Goal: Information Seeking & Learning: Check status

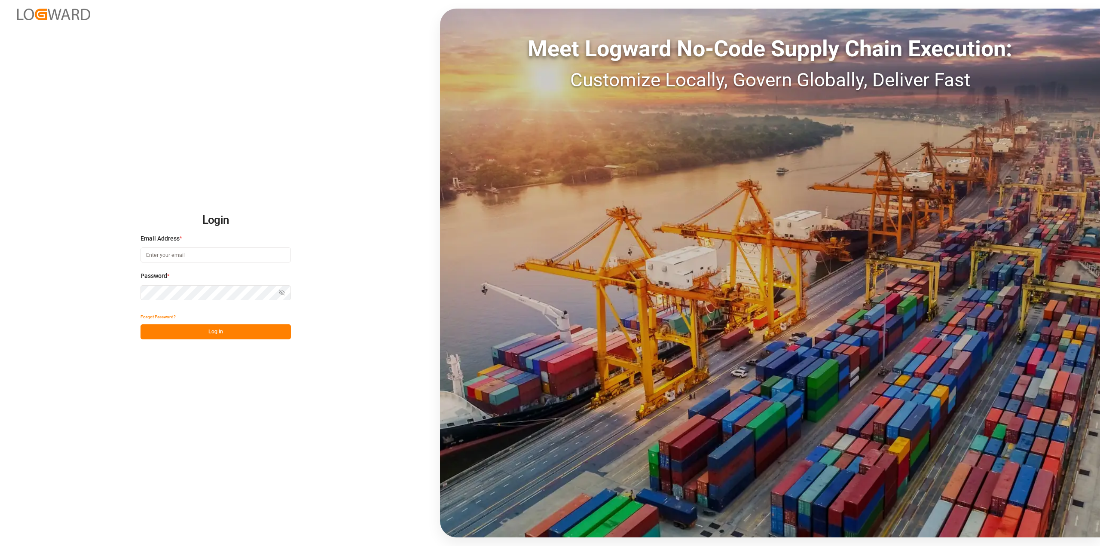
click at [214, 257] on input at bounding box center [216, 255] width 150 height 15
paste input "oezcan.isikli@compo-expert.com"
type input "oezcan.isikli@compo-expert.com"
click at [214, 333] on button "Log In" at bounding box center [216, 331] width 150 height 15
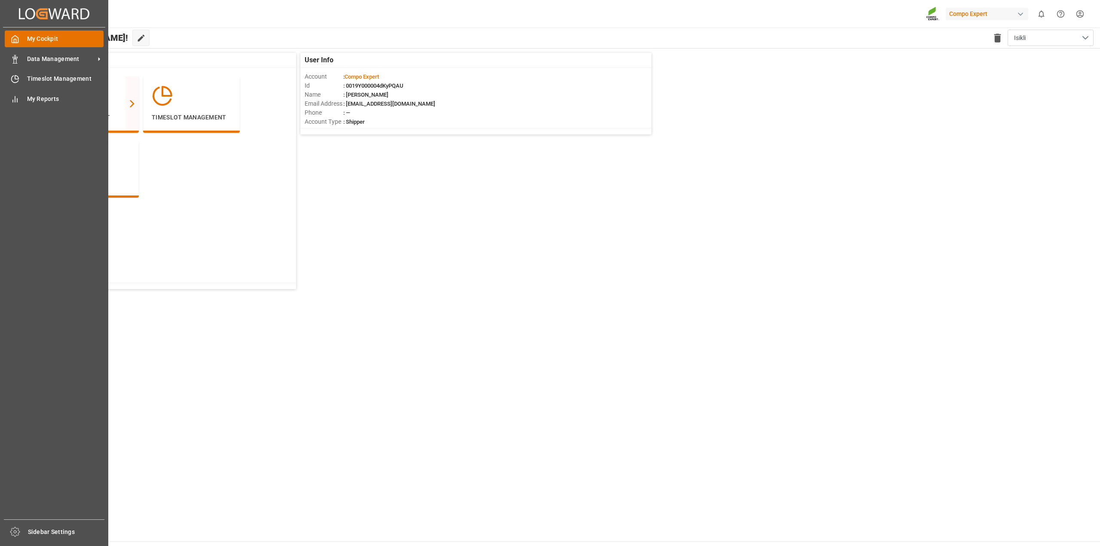
click at [61, 42] on span "My Cockpit" at bounding box center [65, 38] width 77 height 9
click at [60, 64] on div "Data Management Data Management" at bounding box center [54, 58] width 99 height 17
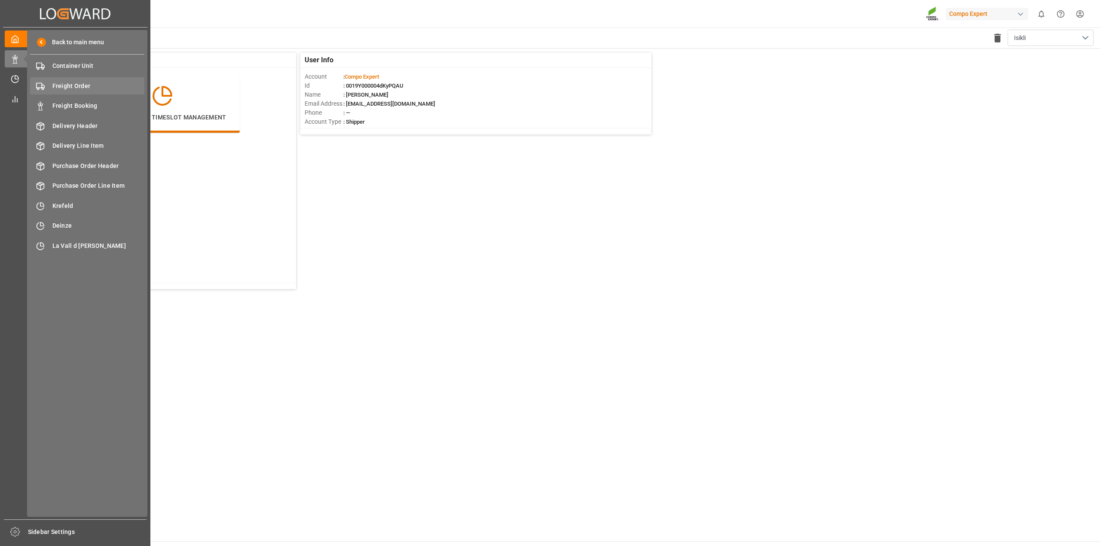
click at [92, 88] on span "Freight Order" at bounding box center [98, 86] width 92 height 9
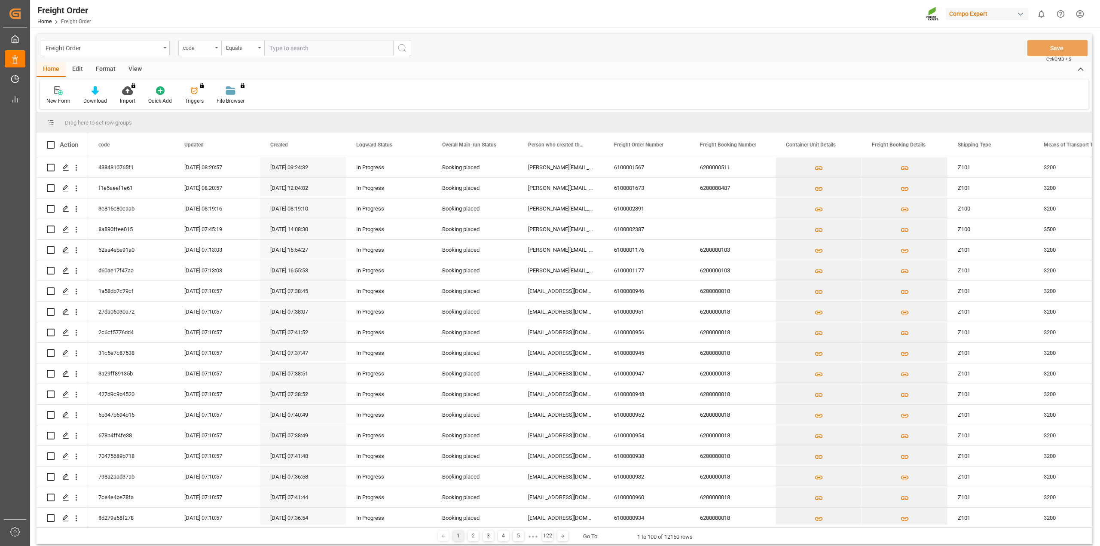
click at [197, 50] on div "code" at bounding box center [197, 47] width 29 height 10
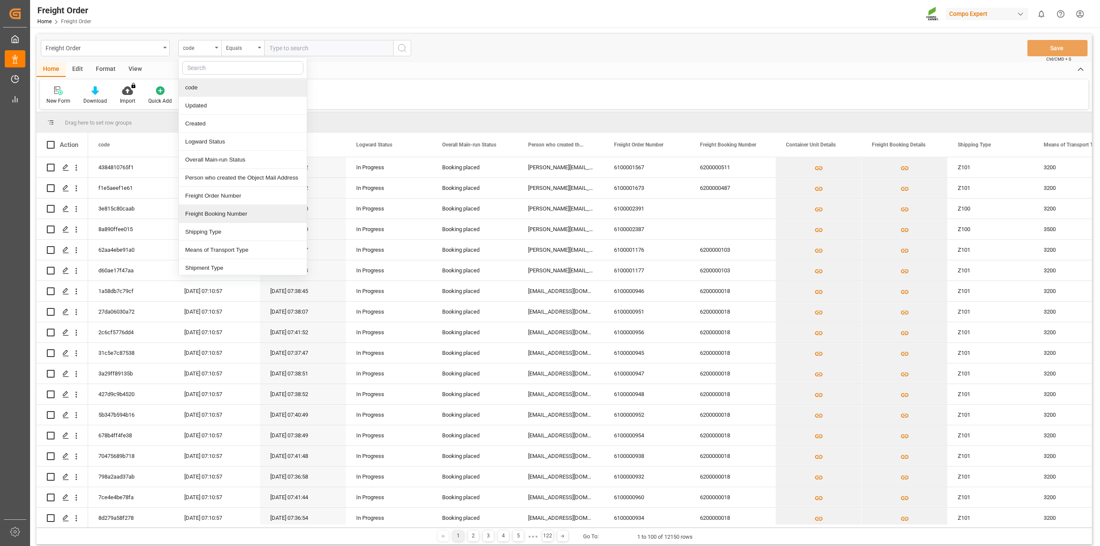
click at [238, 214] on div "Freight Booking Number" at bounding box center [243, 214] width 128 height 18
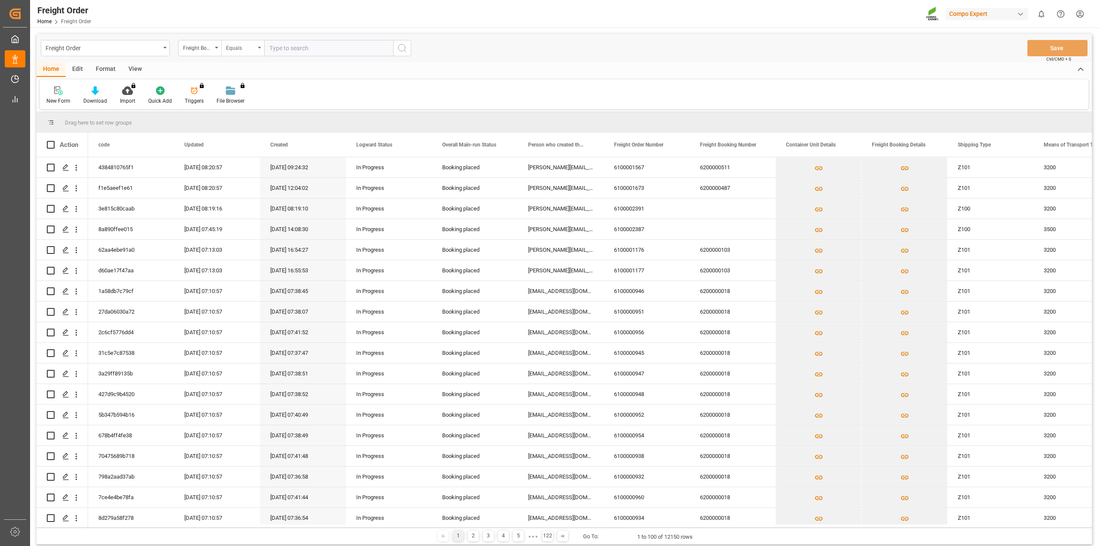
click at [240, 48] on div "Equals" at bounding box center [240, 47] width 29 height 10
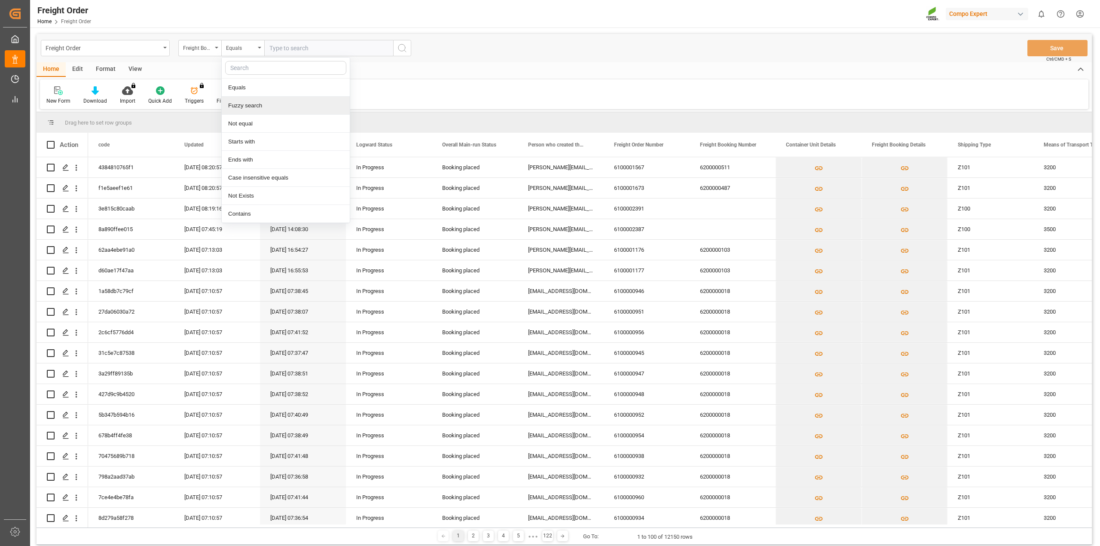
click at [242, 102] on div "Fuzzy search" at bounding box center [286, 106] width 128 height 18
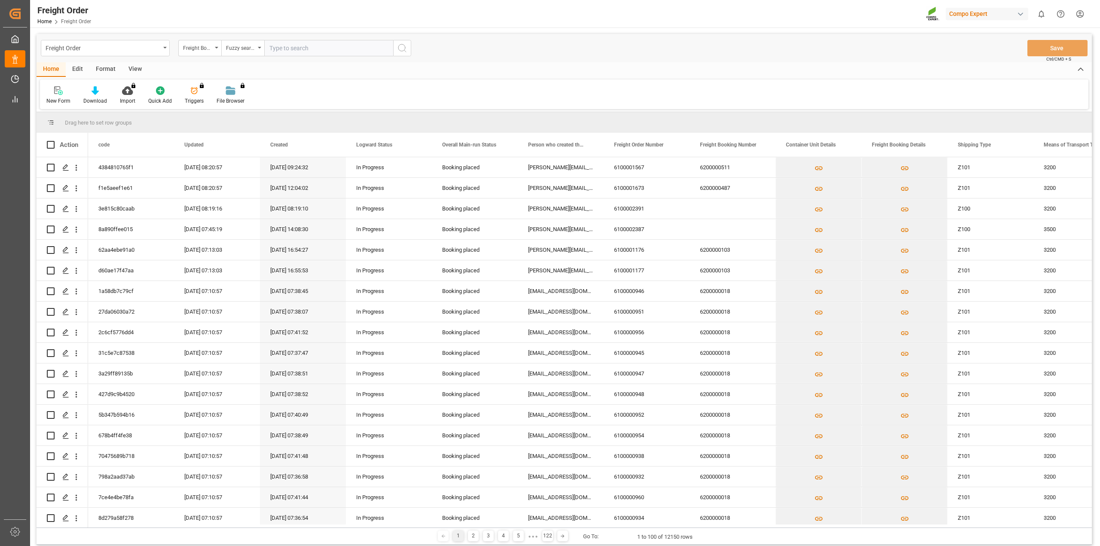
click at [286, 49] on input "text" at bounding box center [328, 48] width 129 height 16
type input "6200000359"
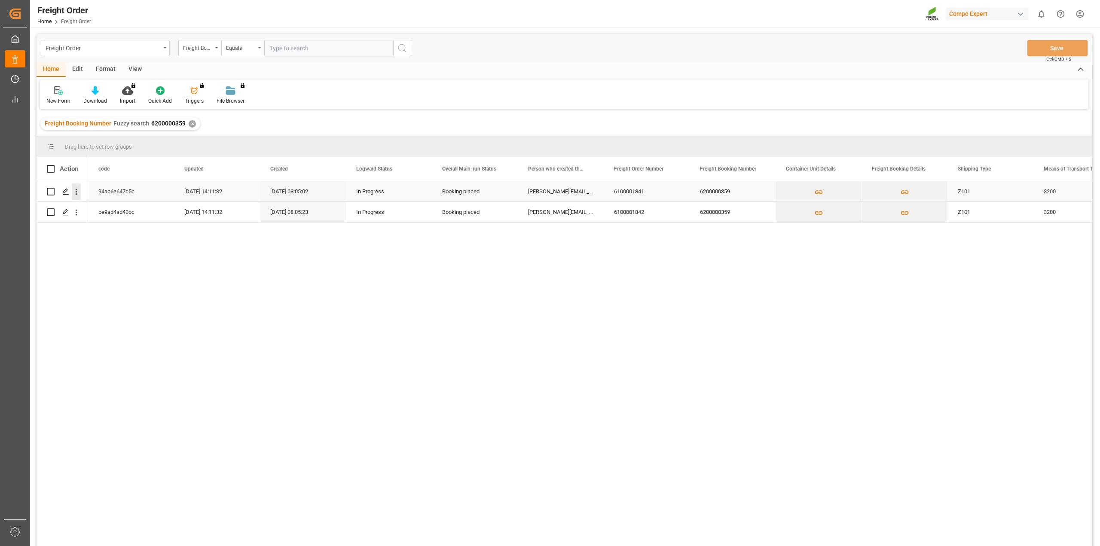
click at [72, 193] on icon "open menu" at bounding box center [76, 191] width 9 height 9
click at [101, 208] on span "Open in new tab" at bounding box center [133, 209] width 78 height 9
click at [77, 192] on icon "open menu" at bounding box center [77, 192] width 2 height 6
drag, startPoint x: 194, startPoint y: 349, endPoint x: 76, endPoint y: 245, distance: 157.4
click at [193, 348] on div "94ac6e647c5c 28.09.2025 14:11:32 10.09.2025 08:05:02 In Progress Booking placed…" at bounding box center [590, 366] width 1004 height 370
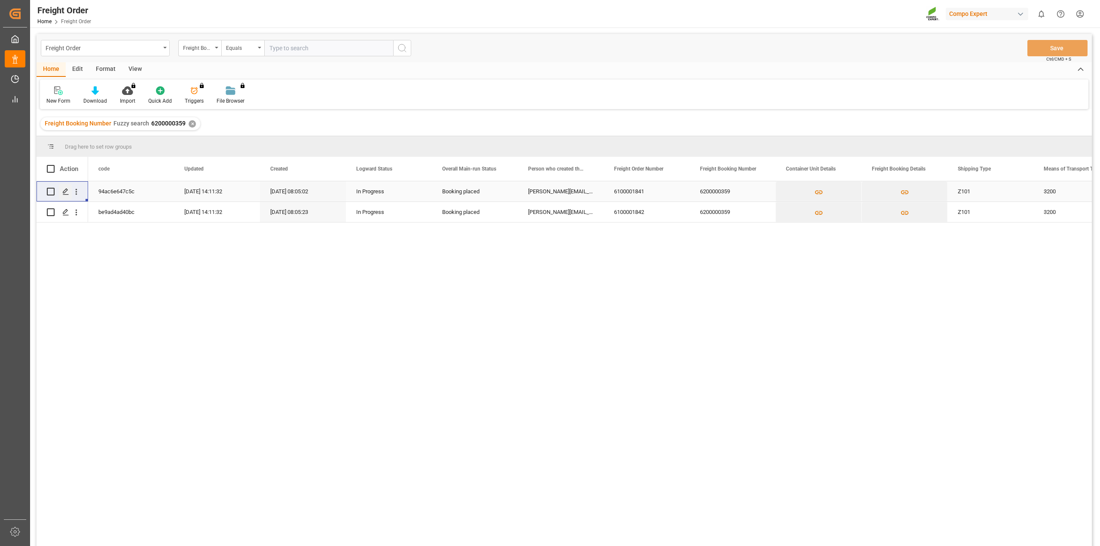
click at [64, 192] on icon "Press SPACE to select this row." at bounding box center [65, 191] width 7 height 7
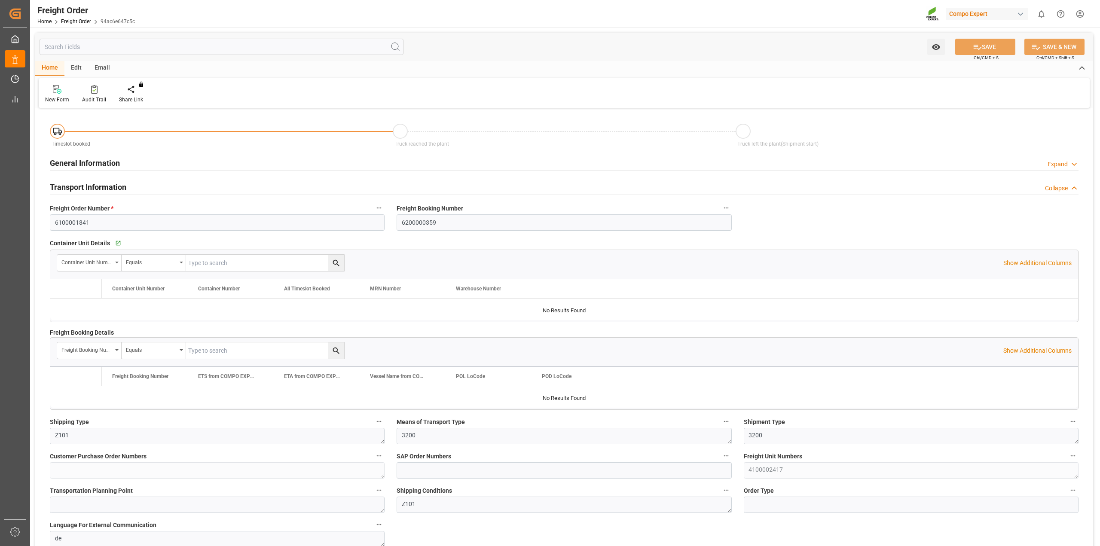
type input "0"
type input "8616.96"
type input "0"
type input "[DATE] 00:00"
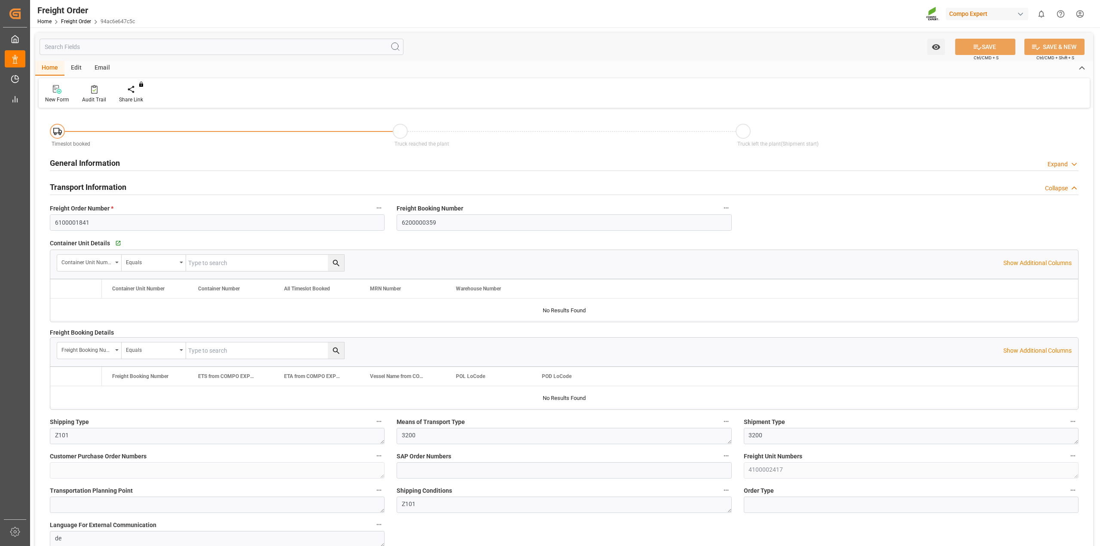
type input "[DATE] 08:05"
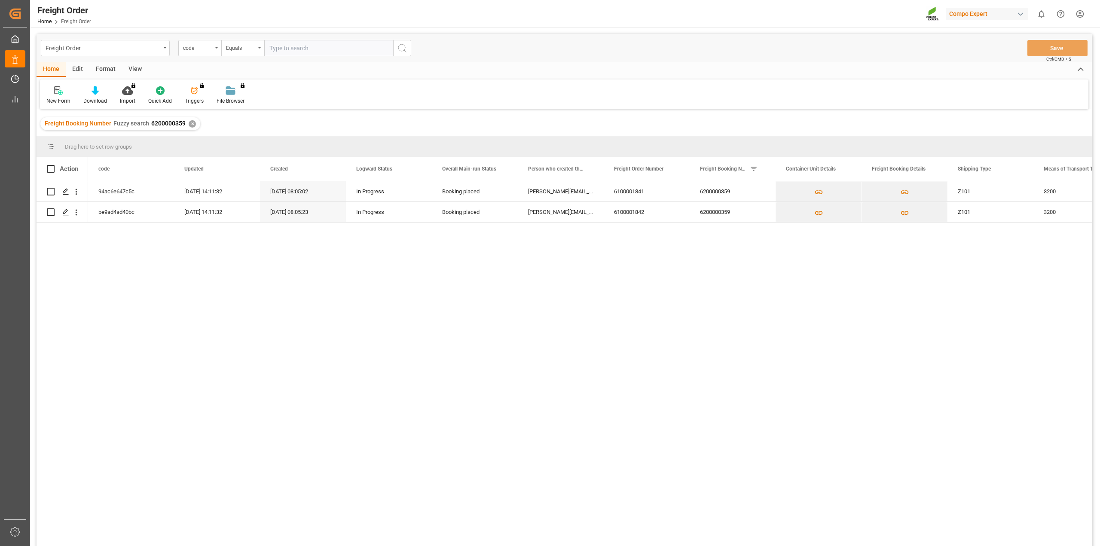
click at [191, 123] on div "✕" at bounding box center [192, 123] width 7 height 7
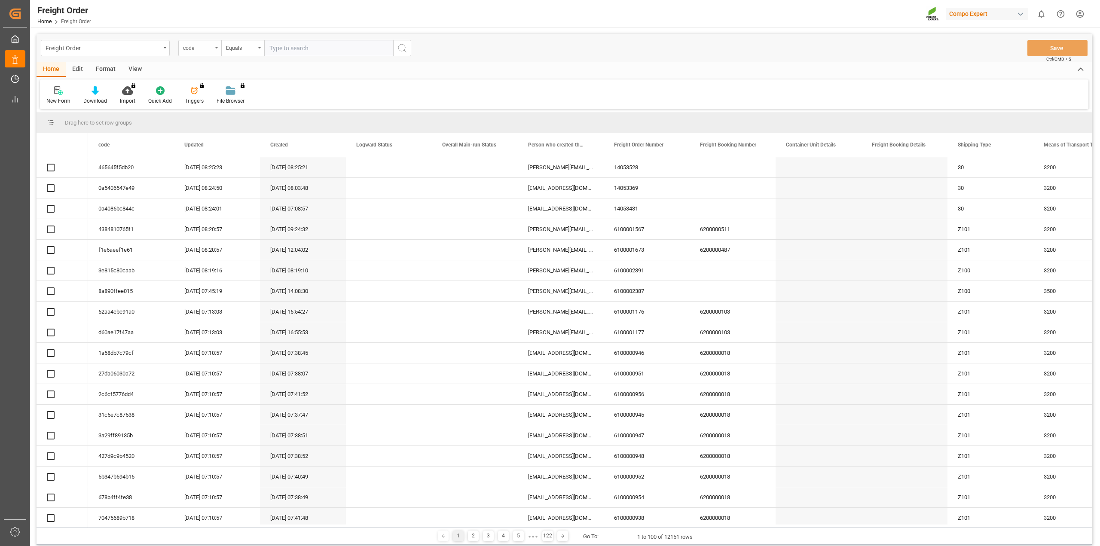
click at [193, 49] on div "code" at bounding box center [197, 47] width 29 height 10
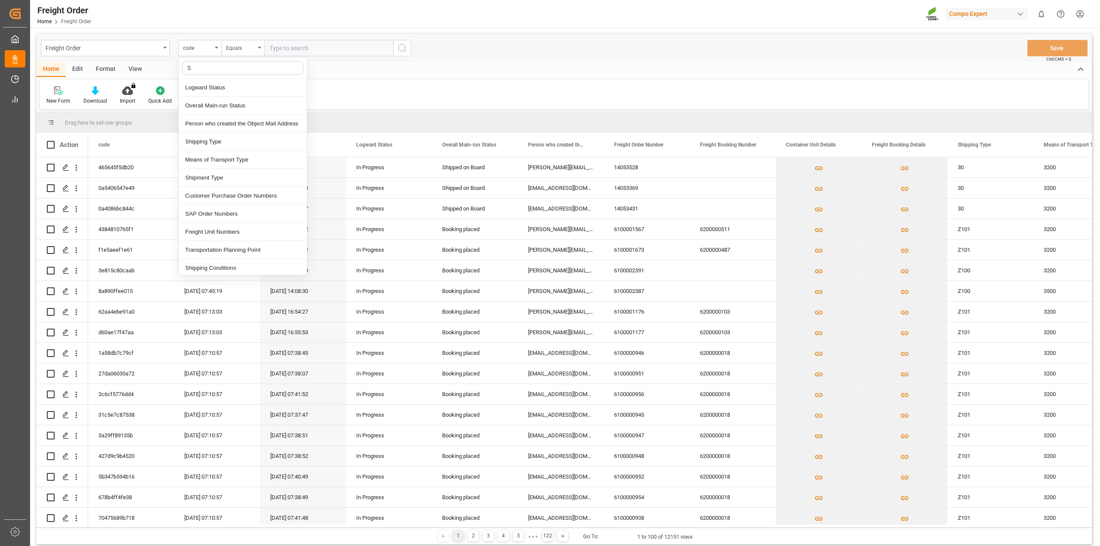
type input "Sa"
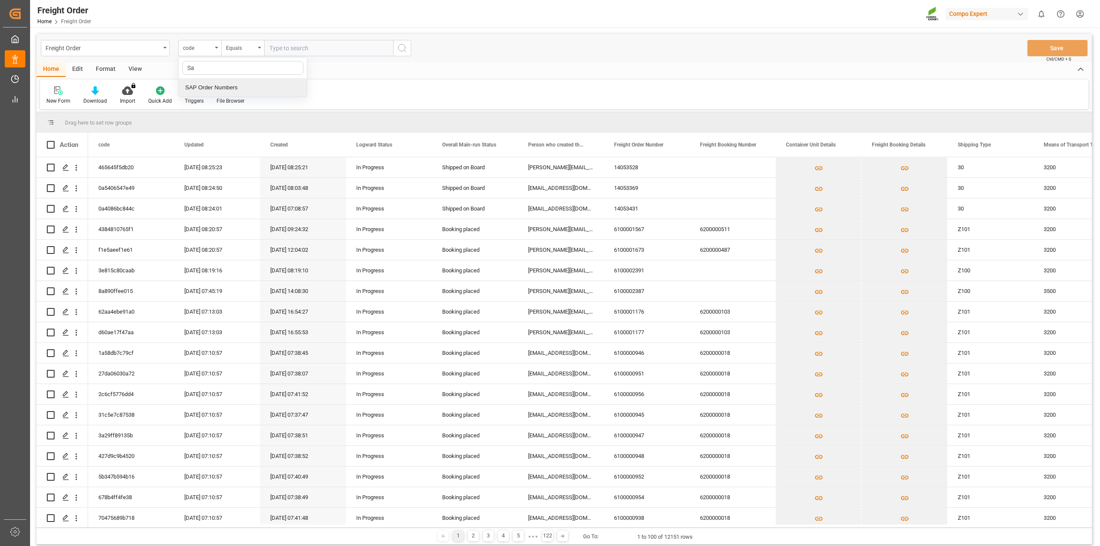
click at [215, 86] on div "SAP Order Numbers" at bounding box center [243, 88] width 128 height 18
click at [243, 55] on div "Equals" at bounding box center [242, 48] width 43 height 16
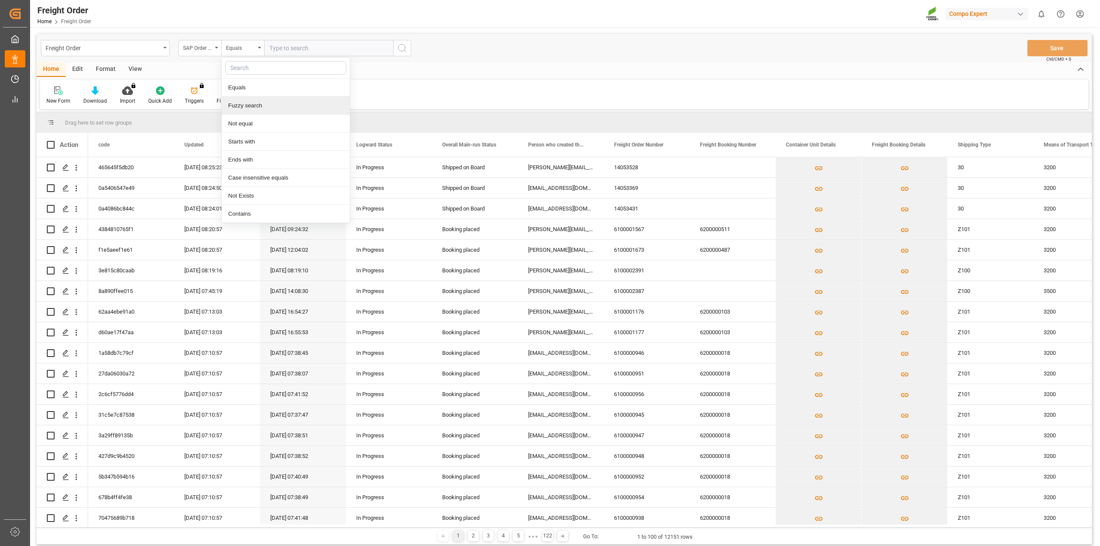
click at [240, 103] on div "Fuzzy search" at bounding box center [286, 106] width 128 height 18
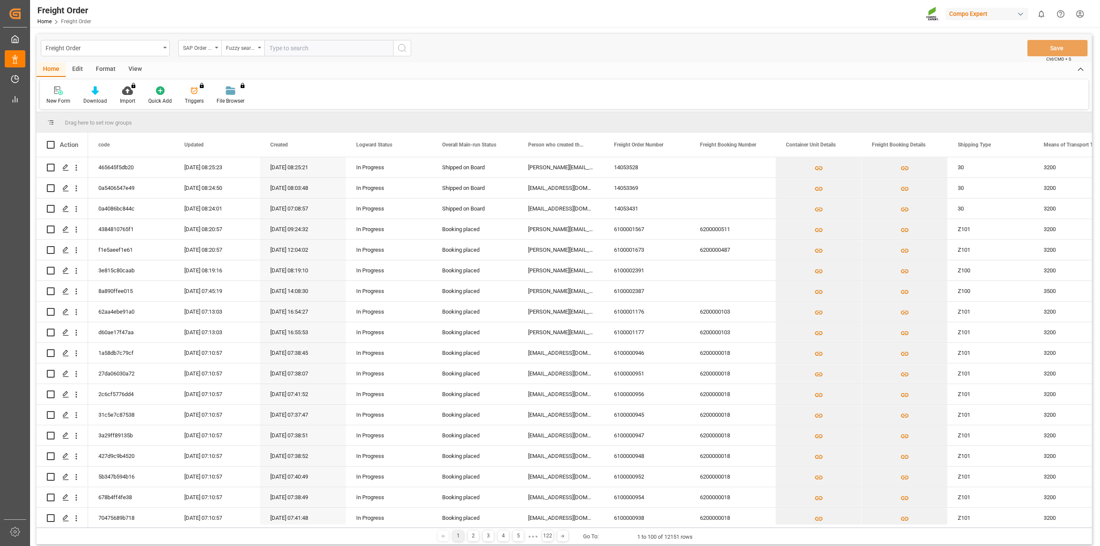
click at [284, 50] on input "text" at bounding box center [328, 48] width 129 height 16
click at [344, 50] on input "text" at bounding box center [328, 48] width 129 height 16
paste input "2000000597"
type input "2000000597"
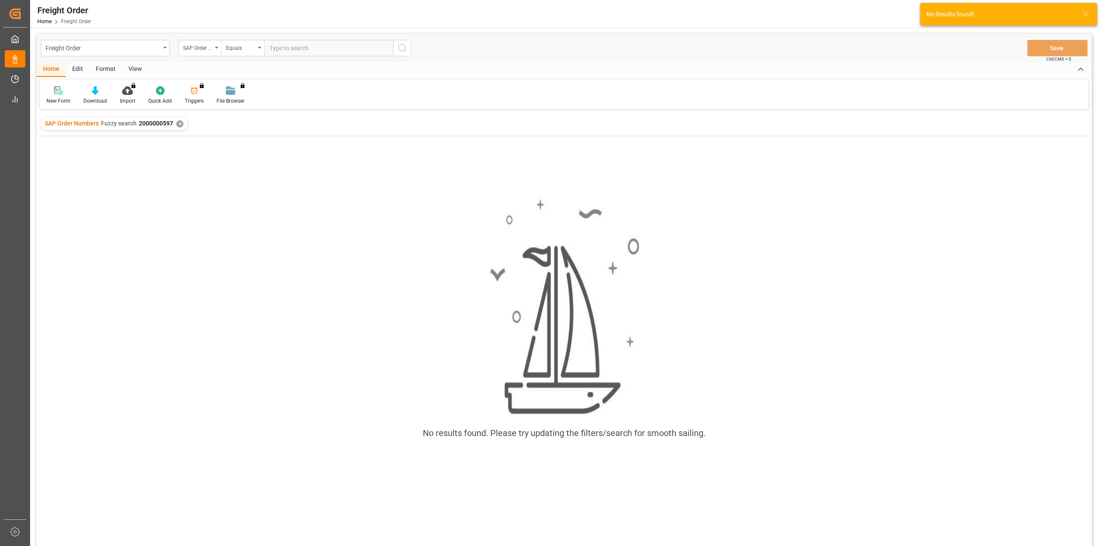
click at [180, 124] on div "✕" at bounding box center [179, 123] width 7 height 7
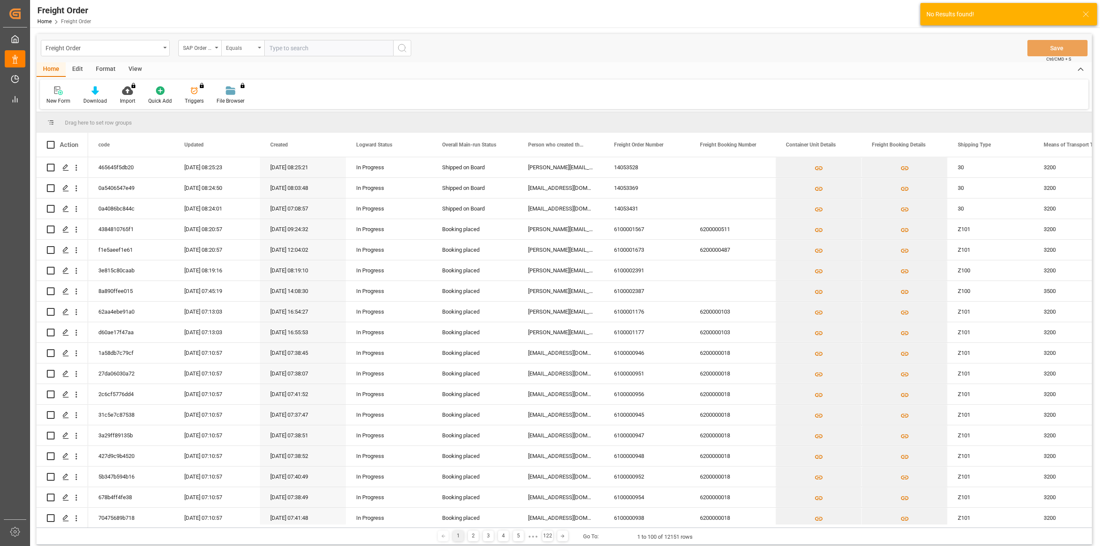
click at [237, 50] on div "Equals" at bounding box center [240, 47] width 29 height 10
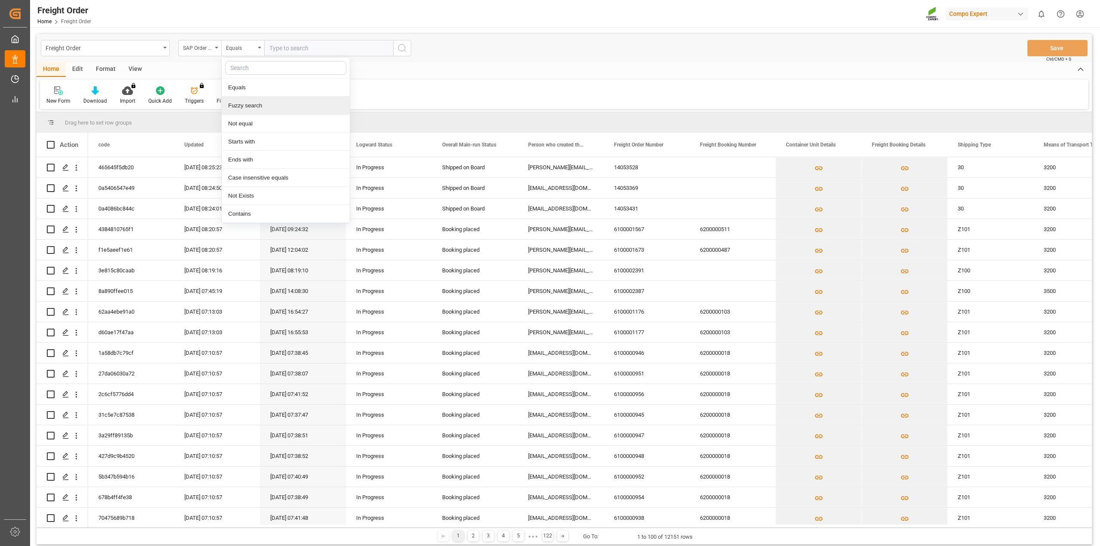
click at [238, 103] on div "Fuzzy search" at bounding box center [286, 106] width 128 height 18
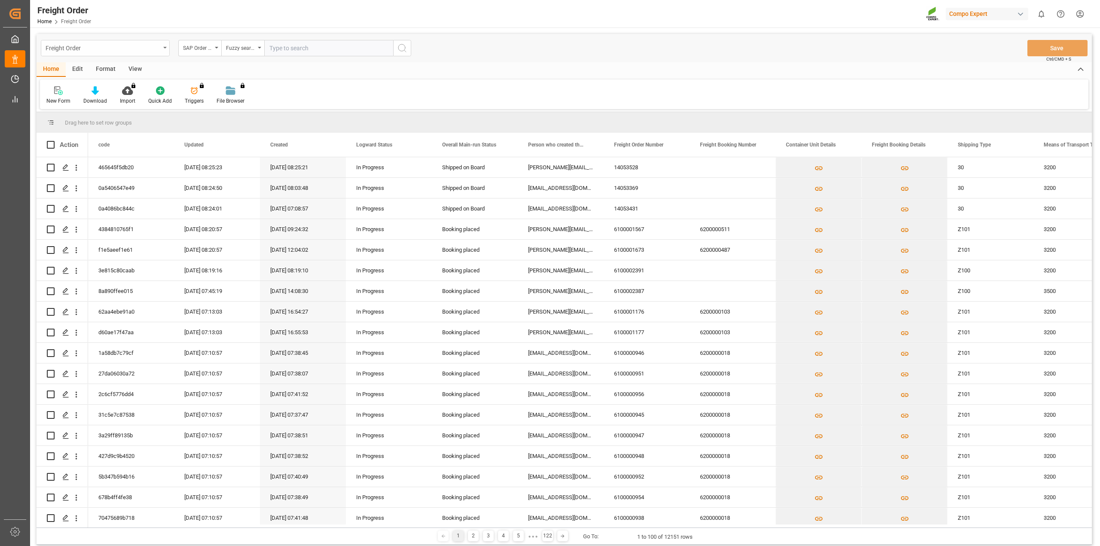
click at [156, 50] on div "Freight Order" at bounding box center [103, 47] width 115 height 11
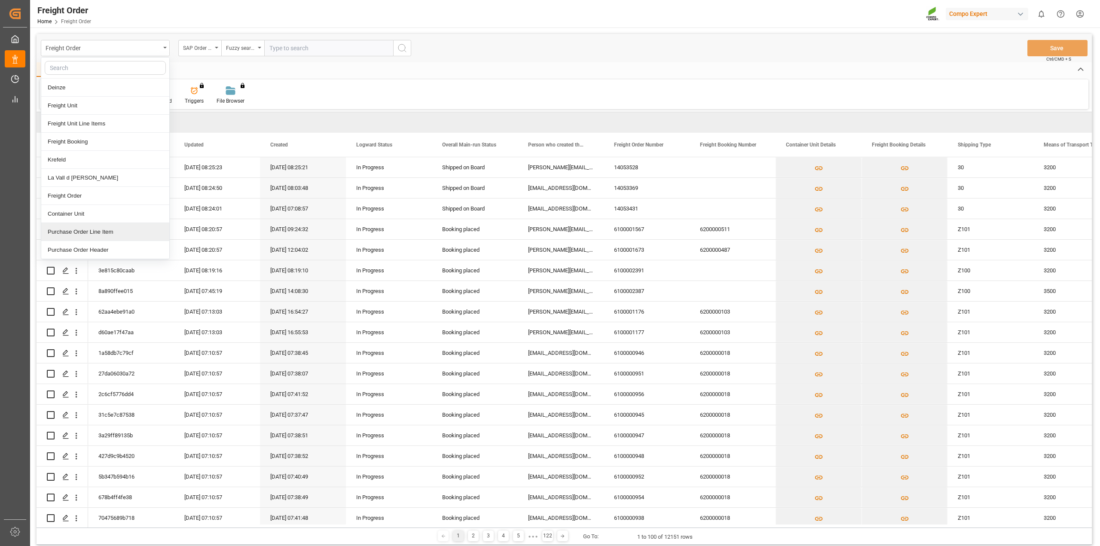
click at [122, 235] on div "Purchase Order Line Item" at bounding box center [105, 232] width 128 height 18
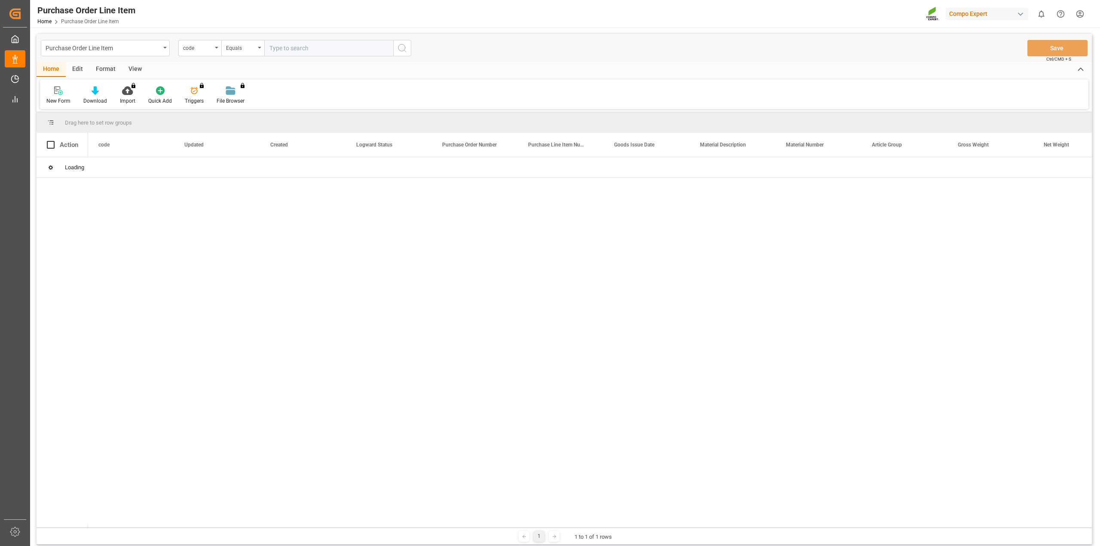
click at [202, 49] on div "code" at bounding box center [197, 47] width 29 height 10
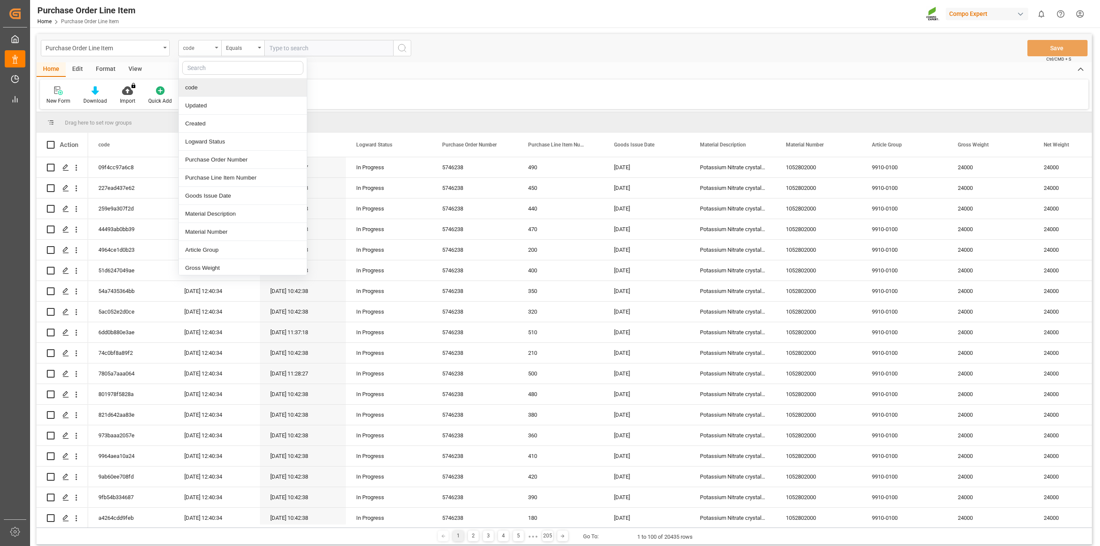
click at [200, 48] on div "code" at bounding box center [197, 47] width 29 height 10
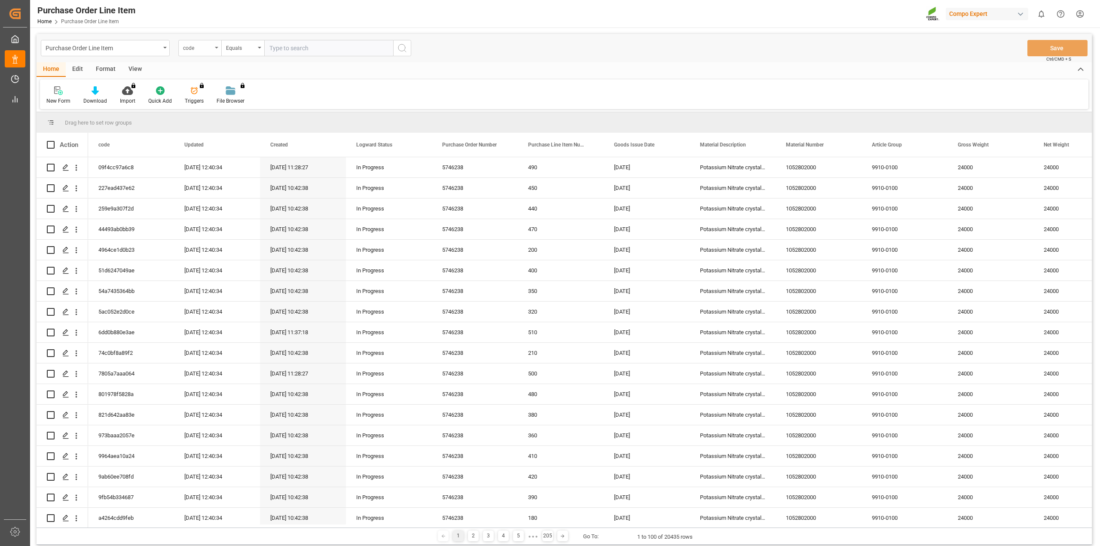
click at [200, 48] on div "code" at bounding box center [197, 47] width 29 height 10
type input "Sa"
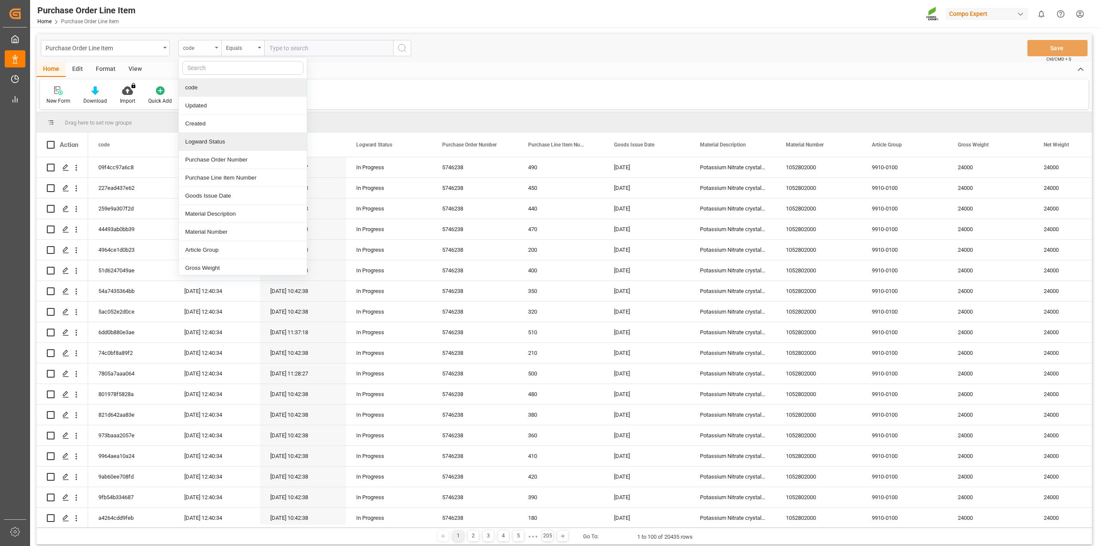
click at [207, 46] on div "code" at bounding box center [197, 47] width 29 height 10
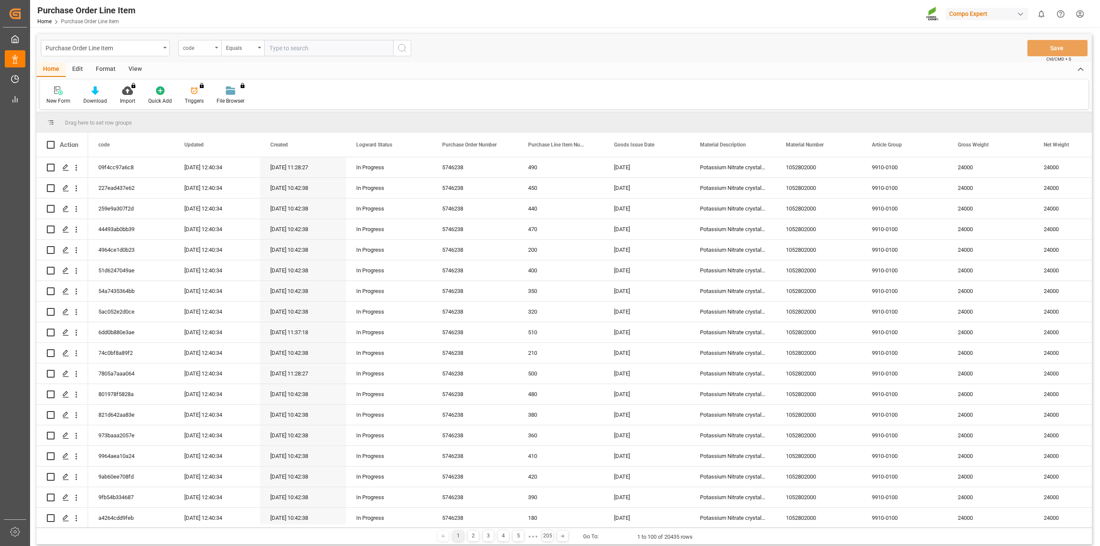
click at [218, 47] on icon "open menu" at bounding box center [216, 48] width 3 height 2
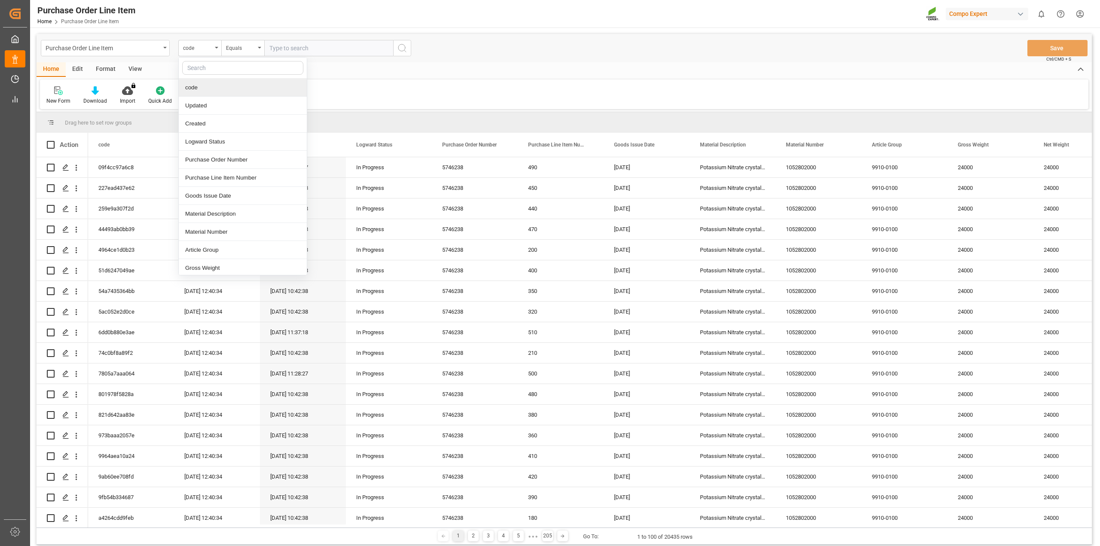
click at [217, 88] on div "code" at bounding box center [243, 88] width 128 height 18
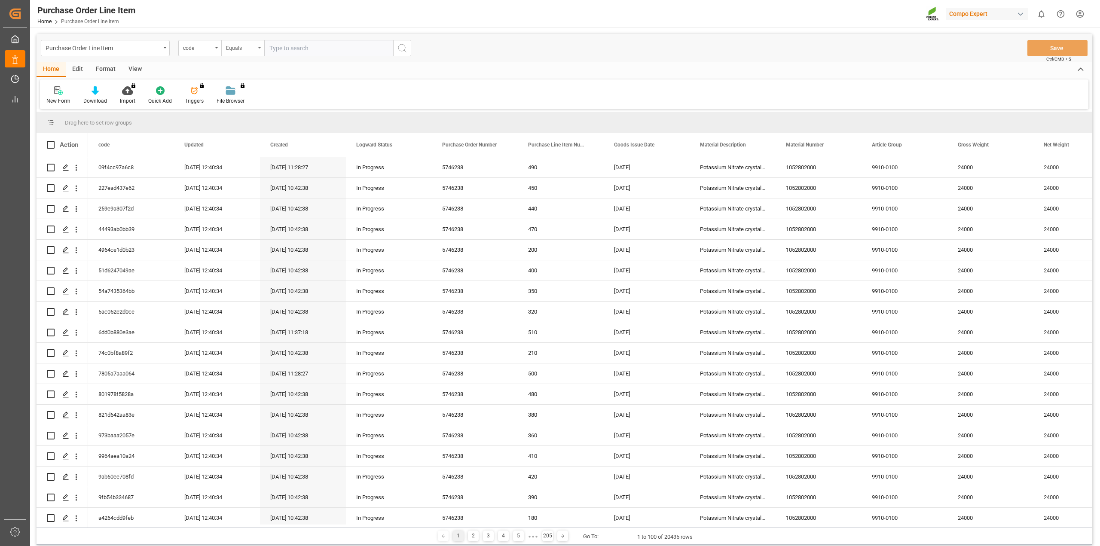
click at [236, 53] on div "Equals" at bounding box center [242, 48] width 43 height 16
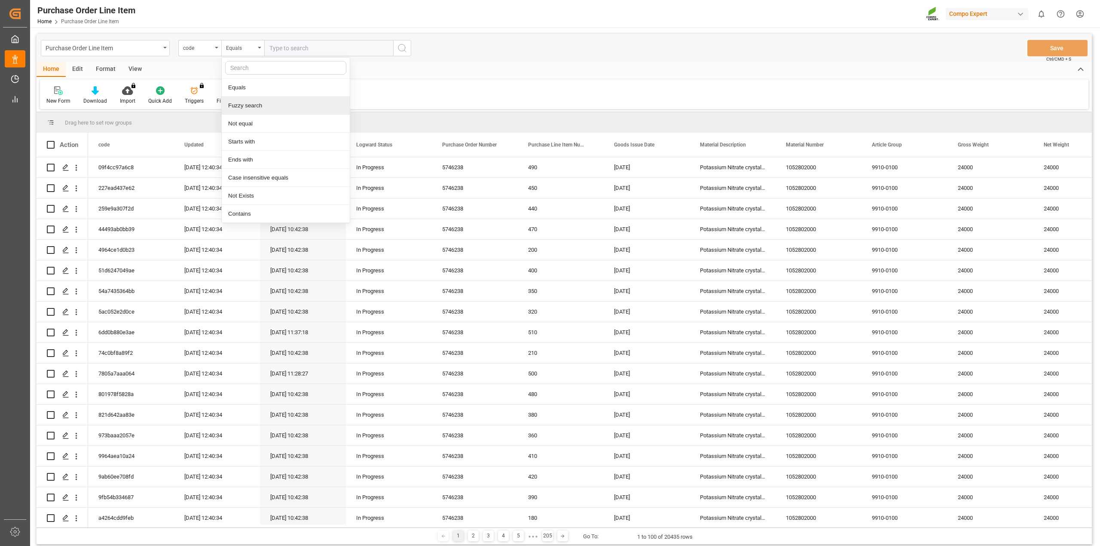
click at [240, 107] on div "Fuzzy search" at bounding box center [286, 106] width 128 height 18
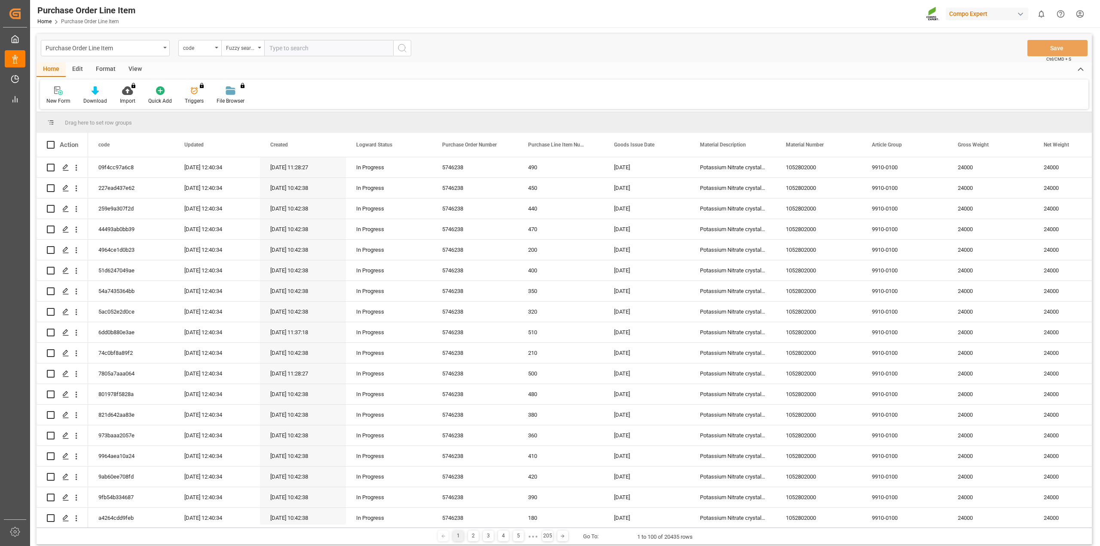
click at [288, 51] on input "text" at bounding box center [328, 48] width 129 height 16
paste input "2000000597"
type input "2000000597"
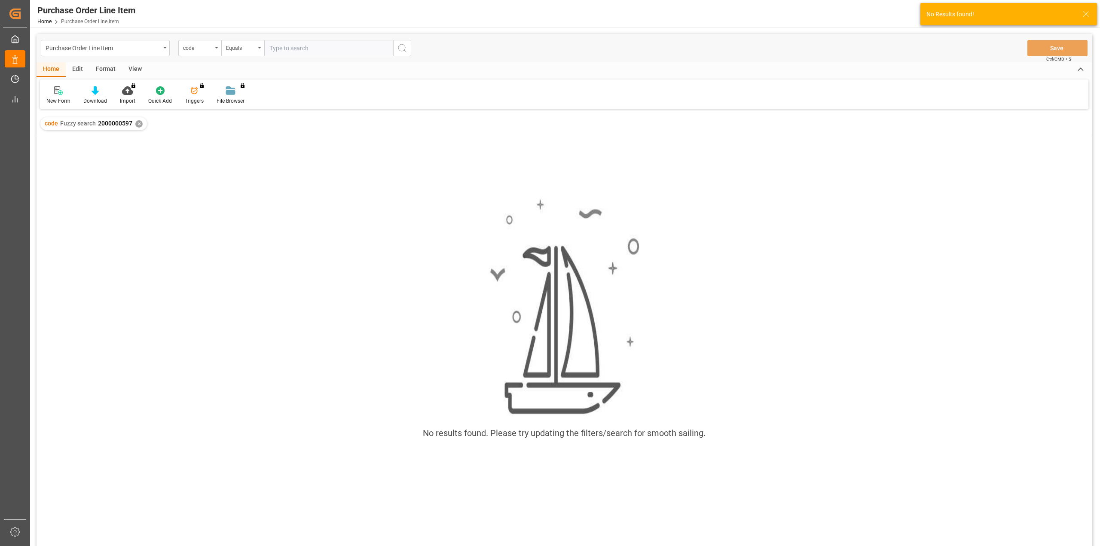
click at [140, 122] on div "✕" at bounding box center [138, 123] width 7 height 7
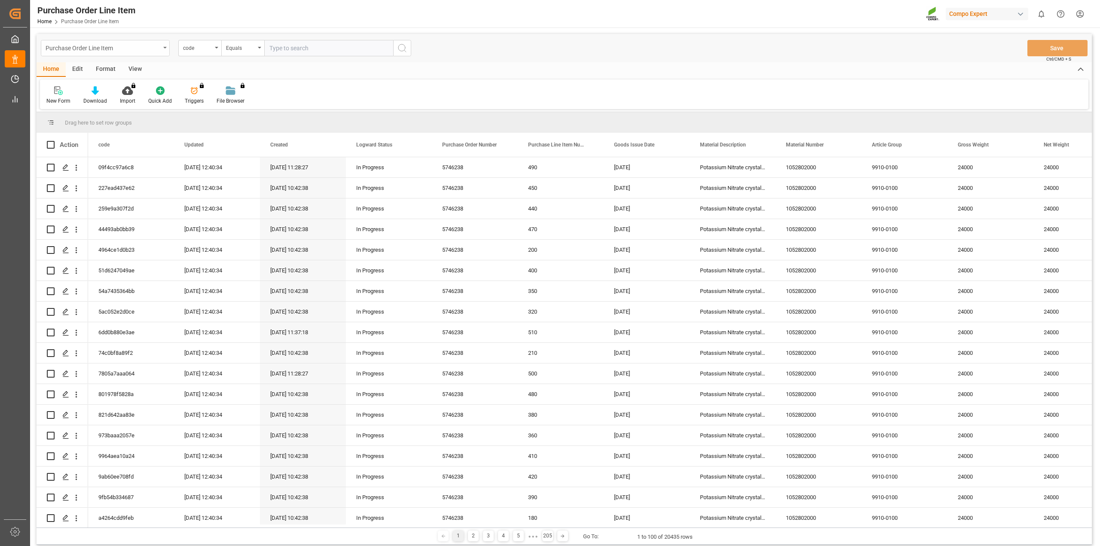
click at [86, 50] on div "Purchase Order Line Item" at bounding box center [103, 47] width 115 height 11
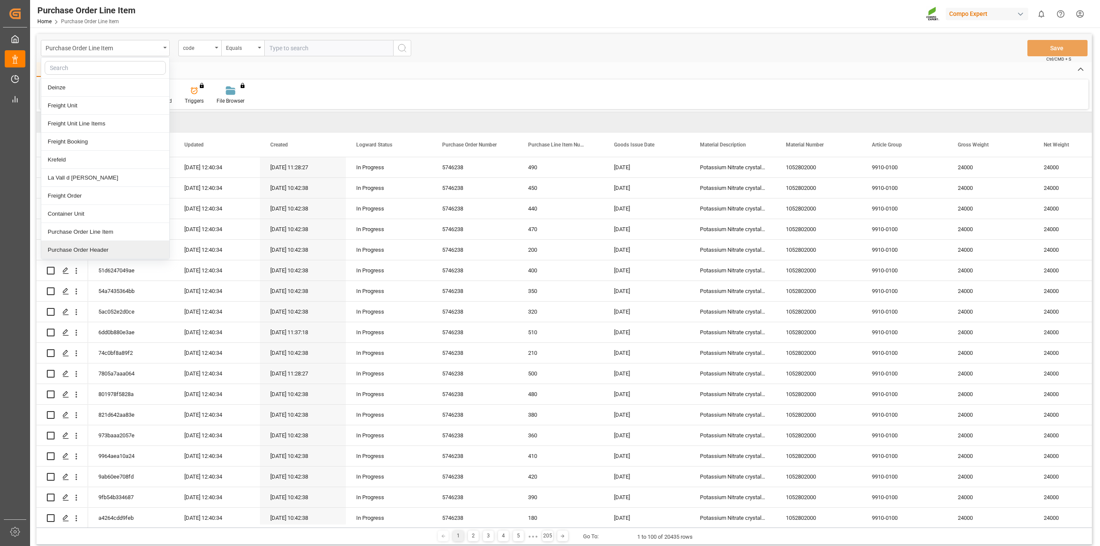
click at [111, 250] on div "Purchase Order Header" at bounding box center [105, 250] width 128 height 18
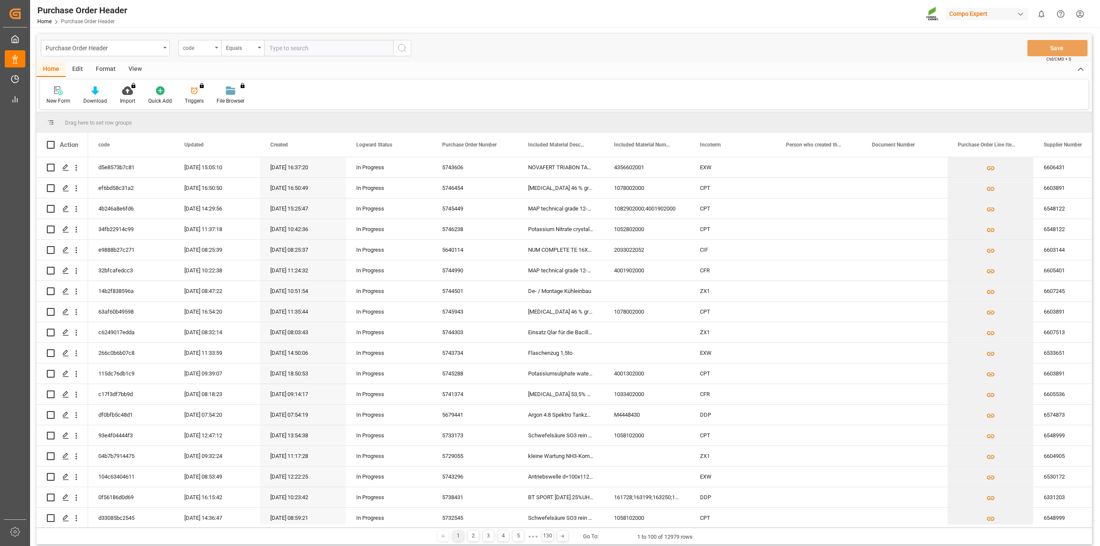
click at [197, 50] on div "code" at bounding box center [197, 47] width 29 height 10
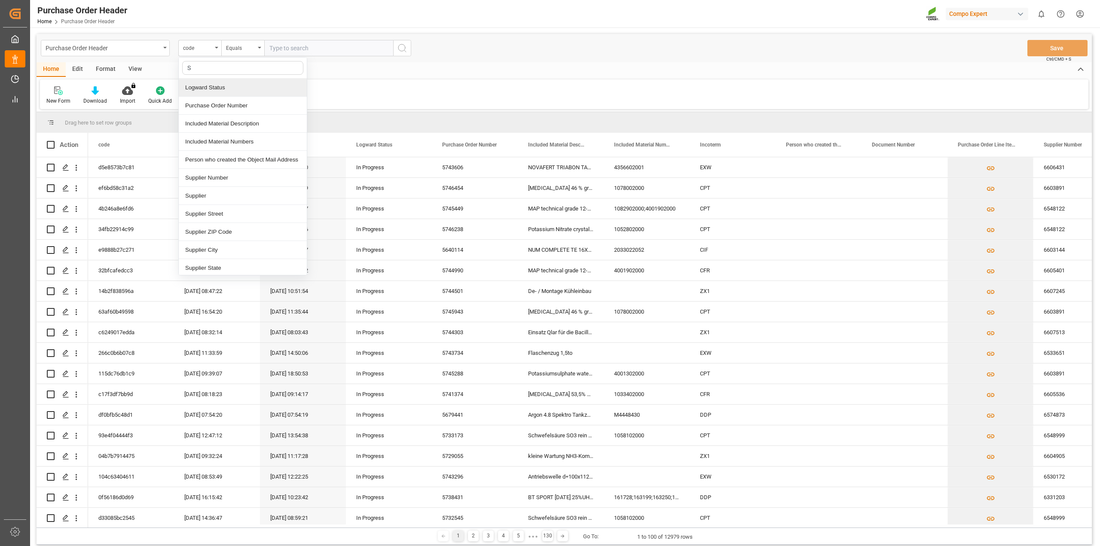
type input "SA"
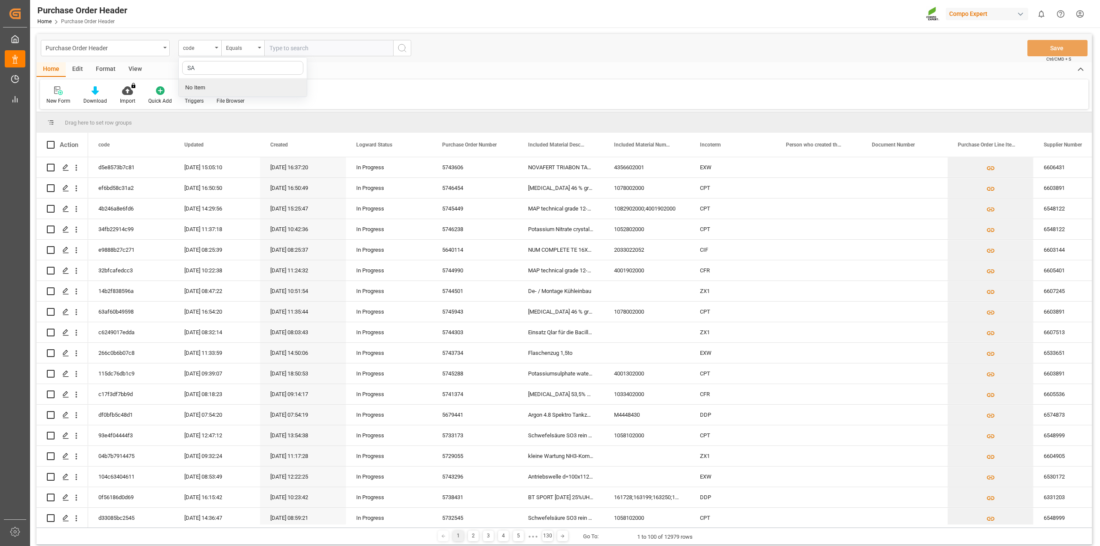
drag, startPoint x: 205, startPoint y: 66, endPoint x: 158, endPoint y: 67, distance: 46.9
click at [158, 67] on div "Purchase Order Header code SA No Item Equals Save Ctrl/CMD + S Home Edit Format…" at bounding box center [564, 289] width 1055 height 511
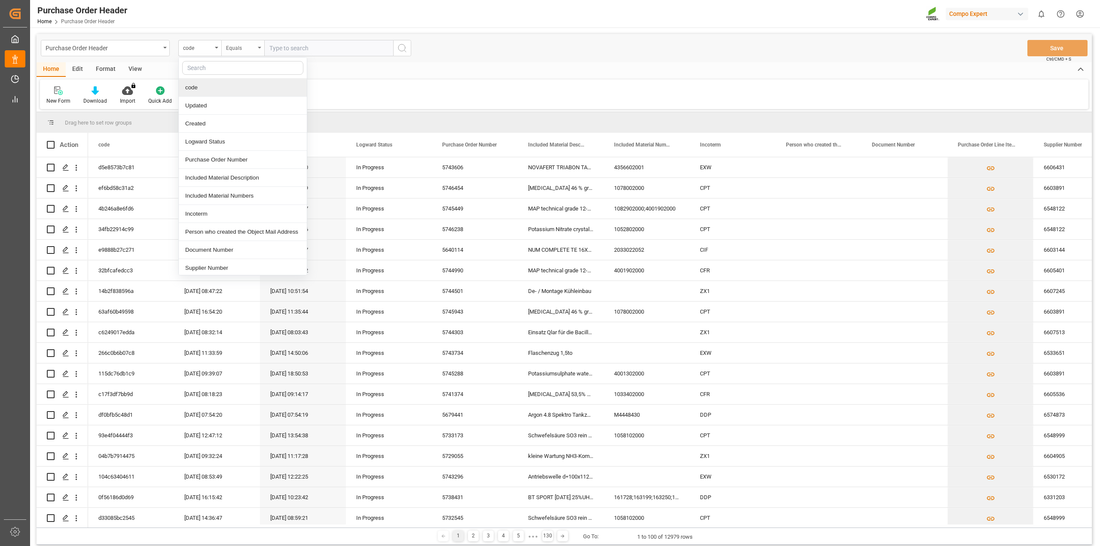
click at [241, 51] on div "Equals" at bounding box center [240, 47] width 29 height 10
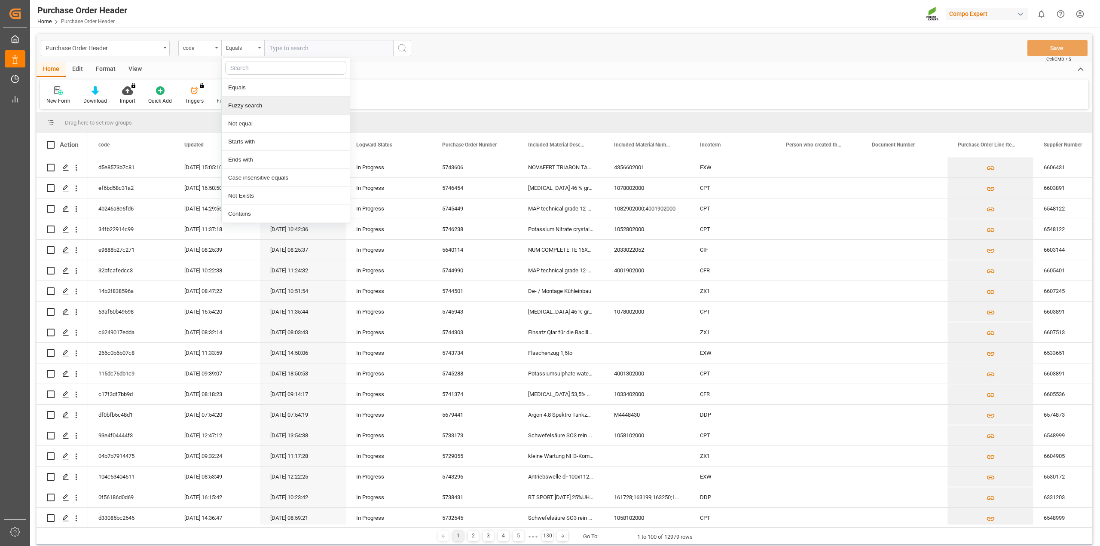
click at [245, 107] on div "Fuzzy search" at bounding box center [286, 106] width 128 height 18
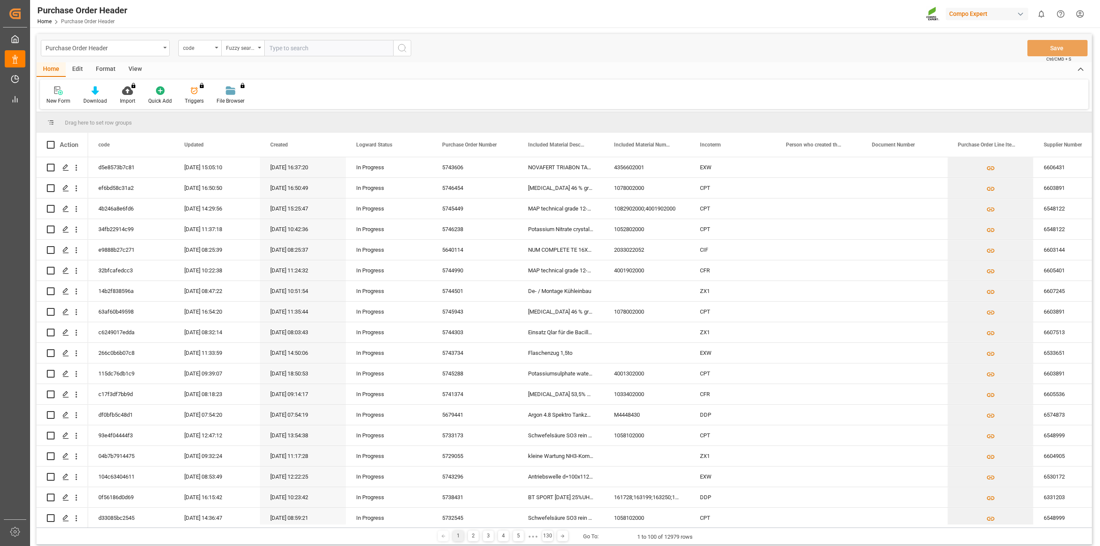
click at [294, 47] on input "text" at bounding box center [328, 48] width 129 height 16
paste input "2000000597"
type input "2000000597"
click at [402, 47] on icon "search button" at bounding box center [402, 48] width 10 height 10
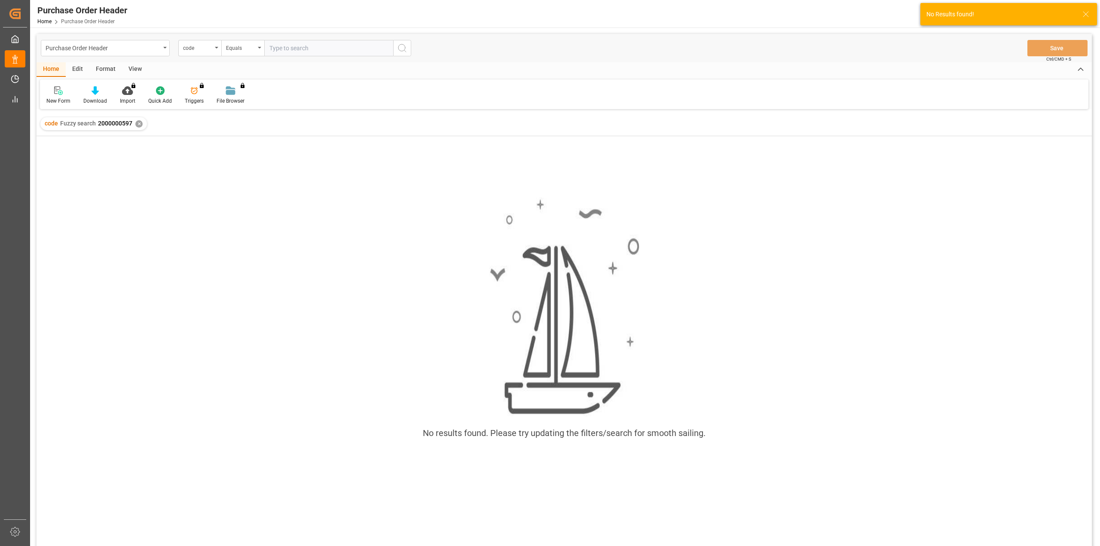
click at [140, 123] on div "✕" at bounding box center [138, 123] width 7 height 7
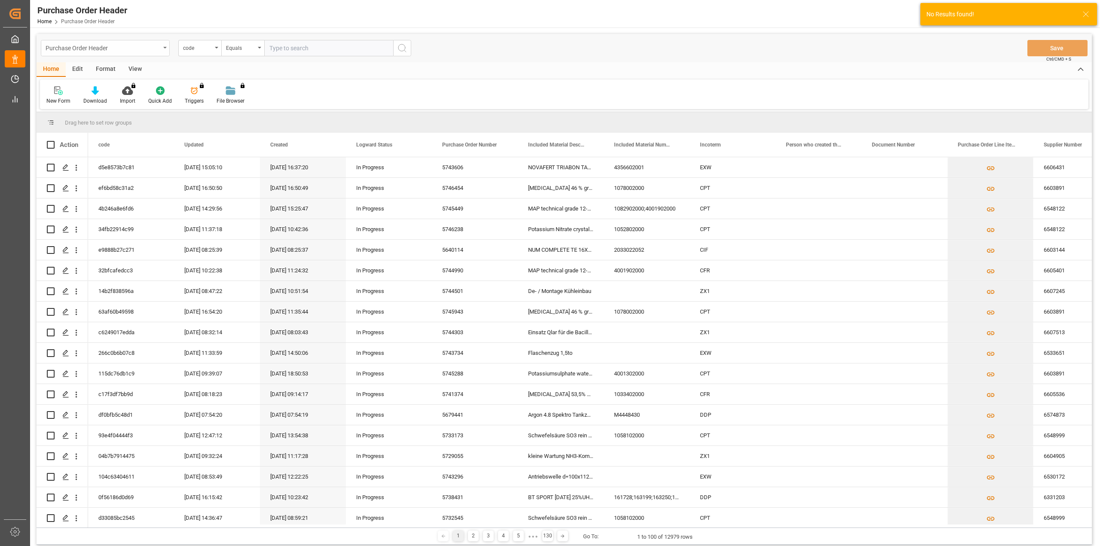
click at [89, 46] on div "Purchase Order Header" at bounding box center [103, 47] width 115 height 11
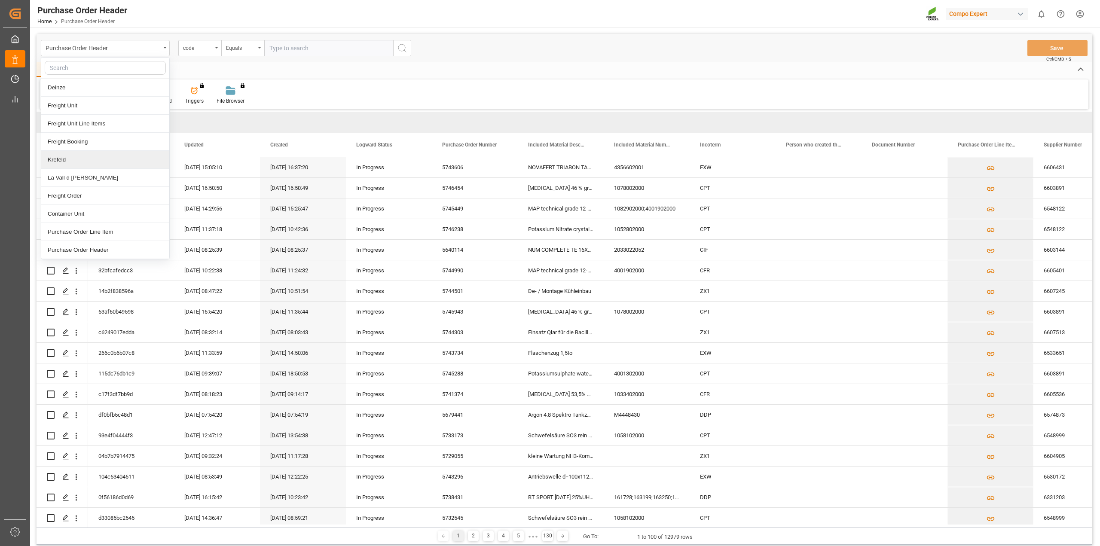
click at [84, 159] on div "Krefeld" at bounding box center [105, 160] width 128 height 18
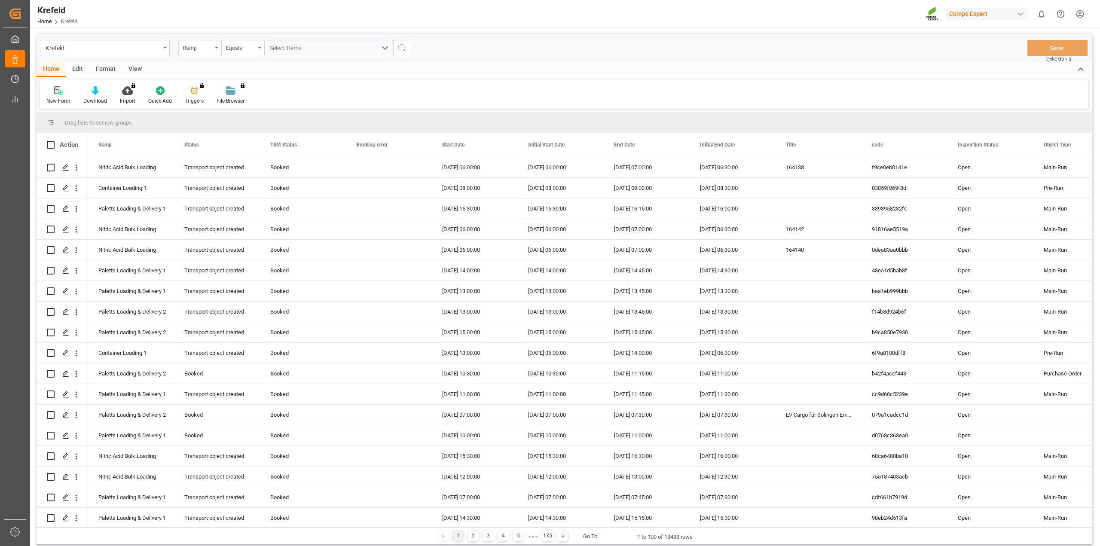
click at [200, 52] on div "Ramp" at bounding box center [199, 48] width 43 height 16
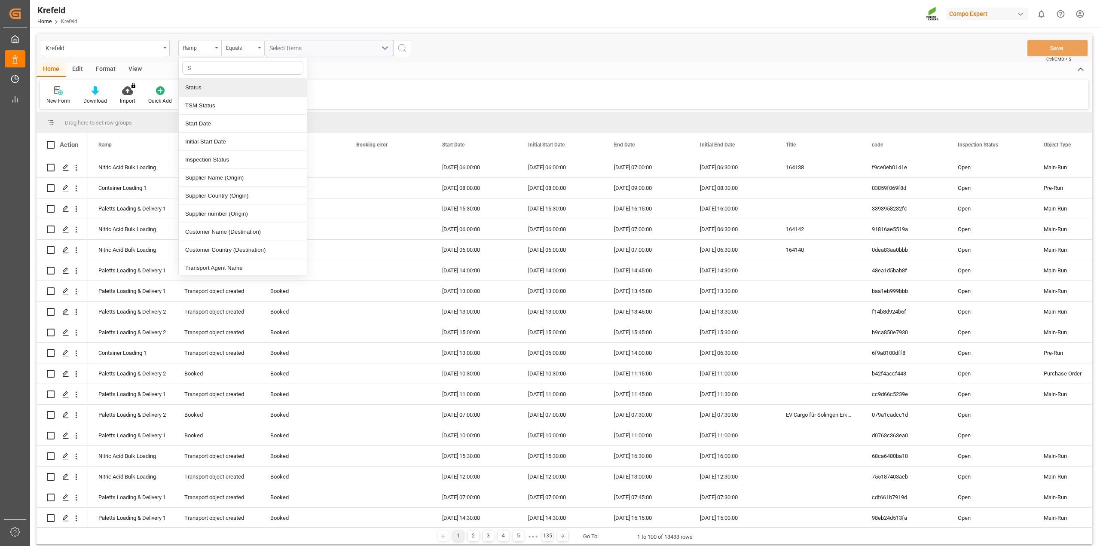
type input "Sa"
click at [204, 86] on div "SAP Order Number" at bounding box center [243, 88] width 128 height 18
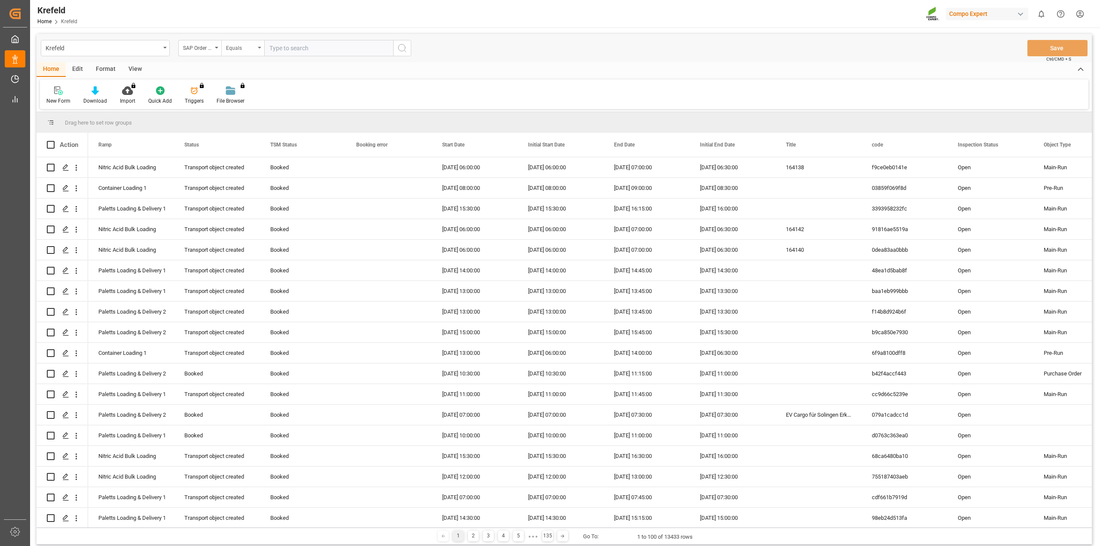
click at [241, 51] on div "Equals" at bounding box center [240, 47] width 29 height 10
click at [248, 102] on div "Fuzzy search" at bounding box center [286, 106] width 128 height 18
paste input "2000000597"
type input "2000000597"
click at [402, 47] on icon "search button" at bounding box center [402, 48] width 10 height 10
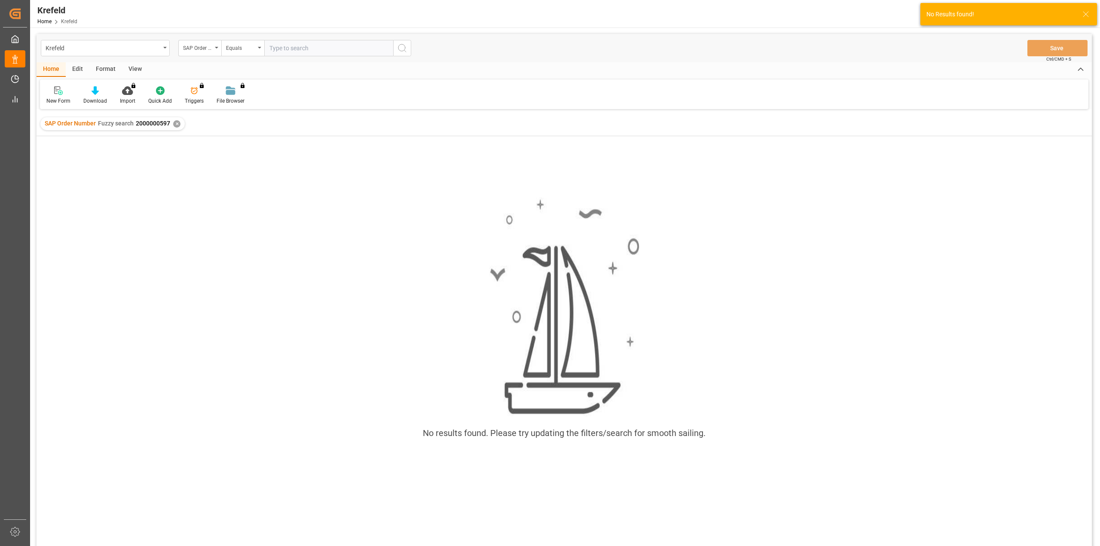
click at [175, 124] on div "✕" at bounding box center [176, 123] width 7 height 7
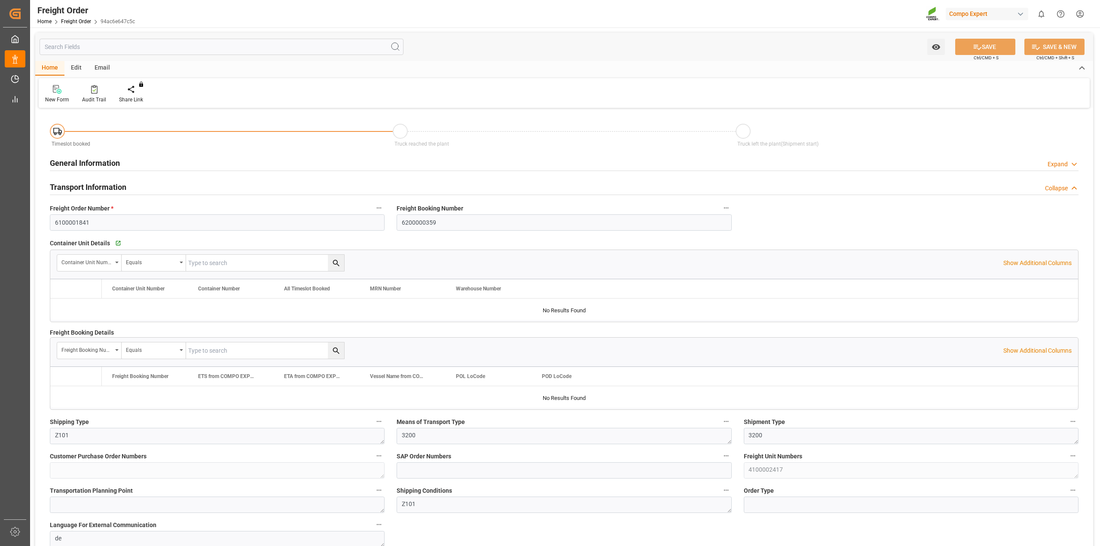
type input "0"
type input "8616.96"
type input "0"
type input "[DATE] 00:00"
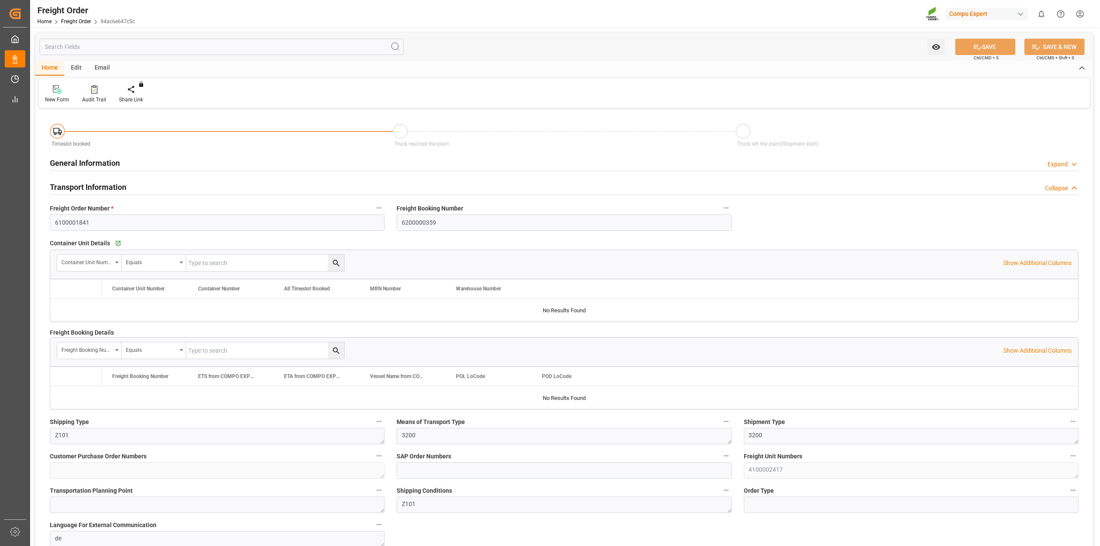
type input "[DATE] 08:05"
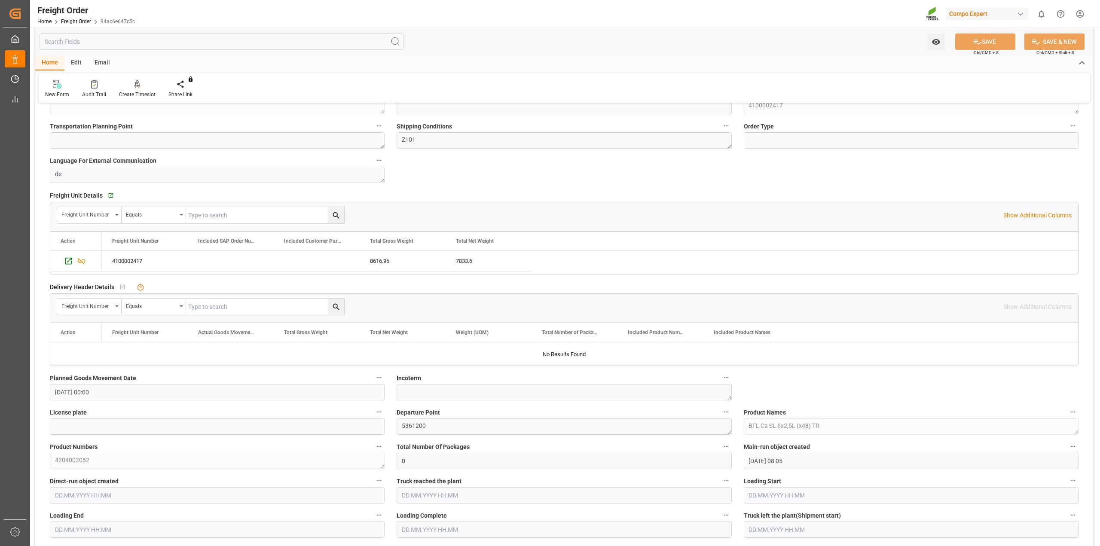
scroll to position [536, 0]
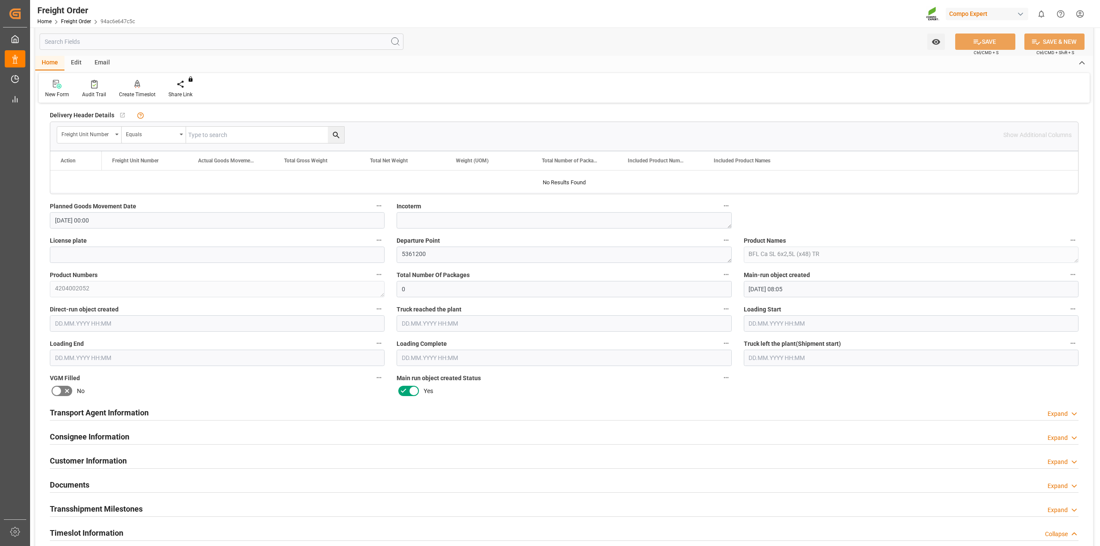
click at [115, 414] on h2 "Transport Agent Information" at bounding box center [99, 413] width 99 height 12
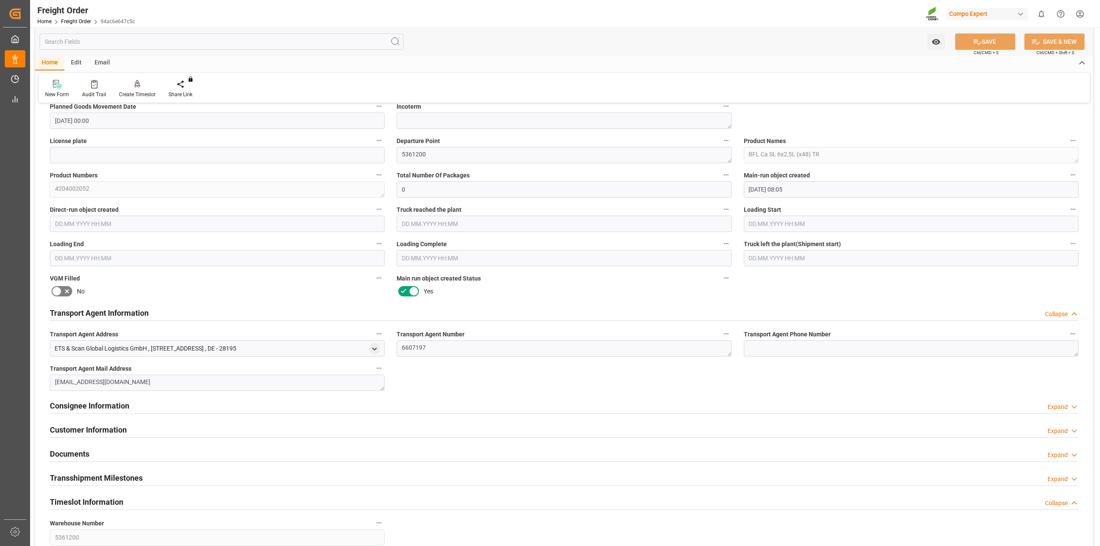
scroll to position [708, 0]
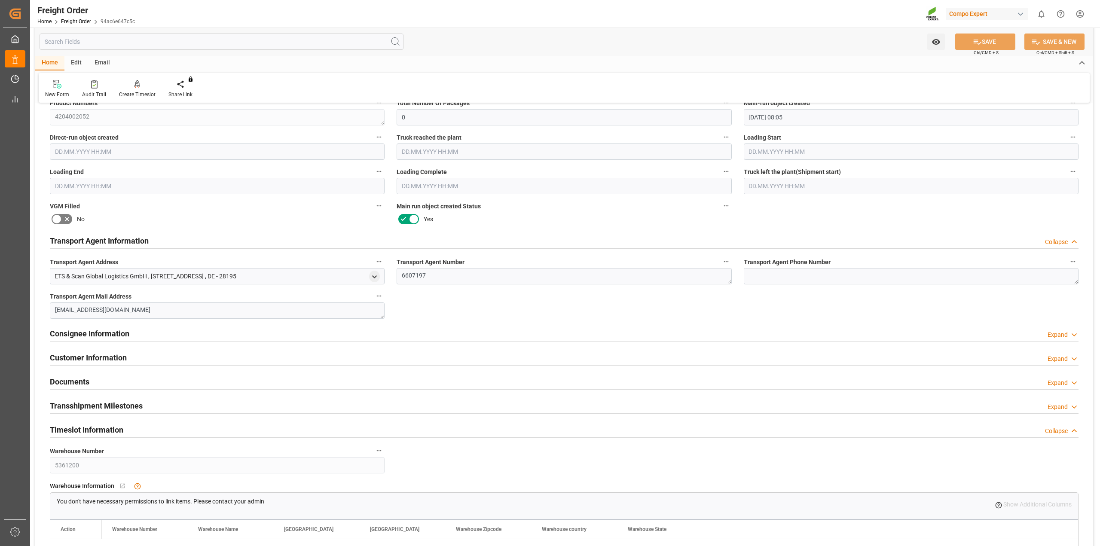
click at [93, 330] on h2 "Consignee Information" at bounding box center [89, 334] width 79 height 12
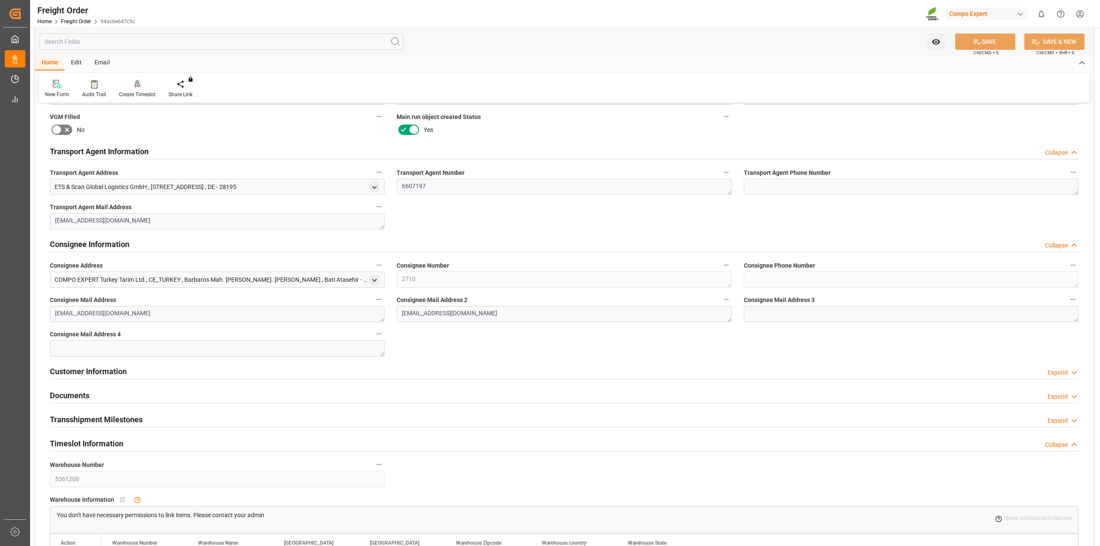
scroll to position [880, 0]
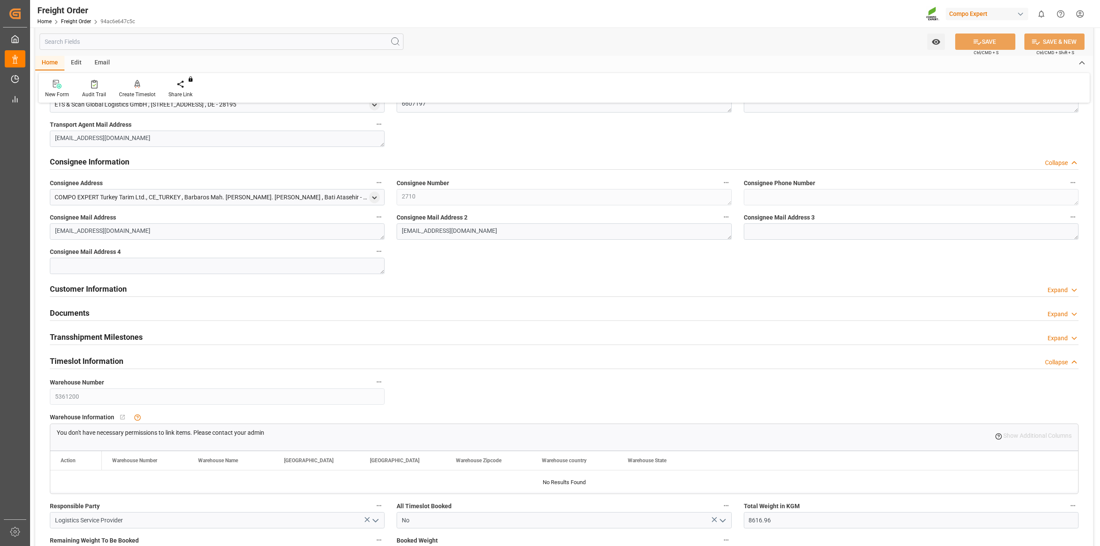
click at [95, 286] on h2 "Customer Information" at bounding box center [88, 289] width 77 height 12
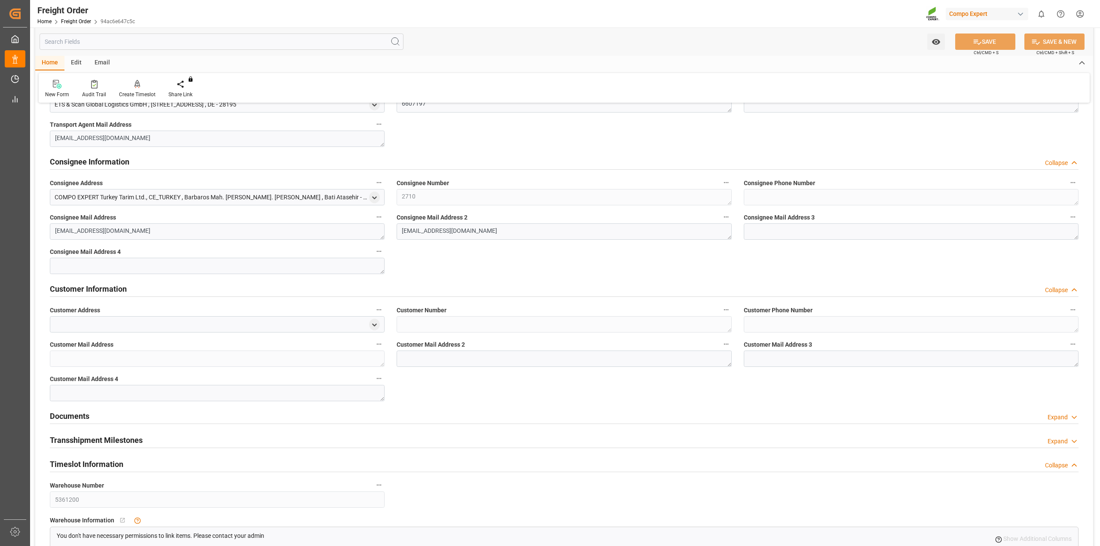
click at [86, 417] on h2 "Documents" at bounding box center [70, 416] width 40 height 12
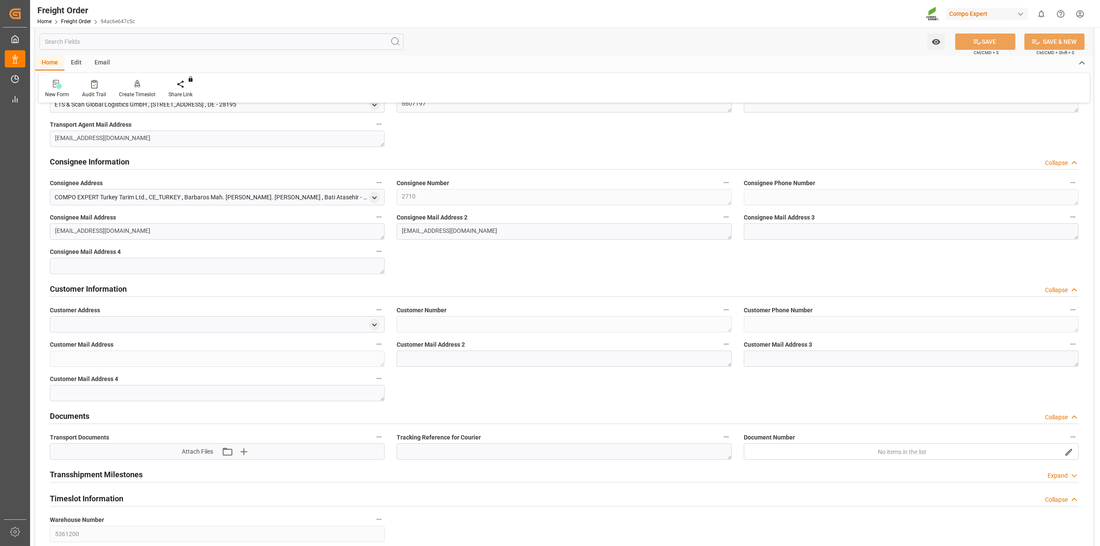
scroll to position [1138, 0]
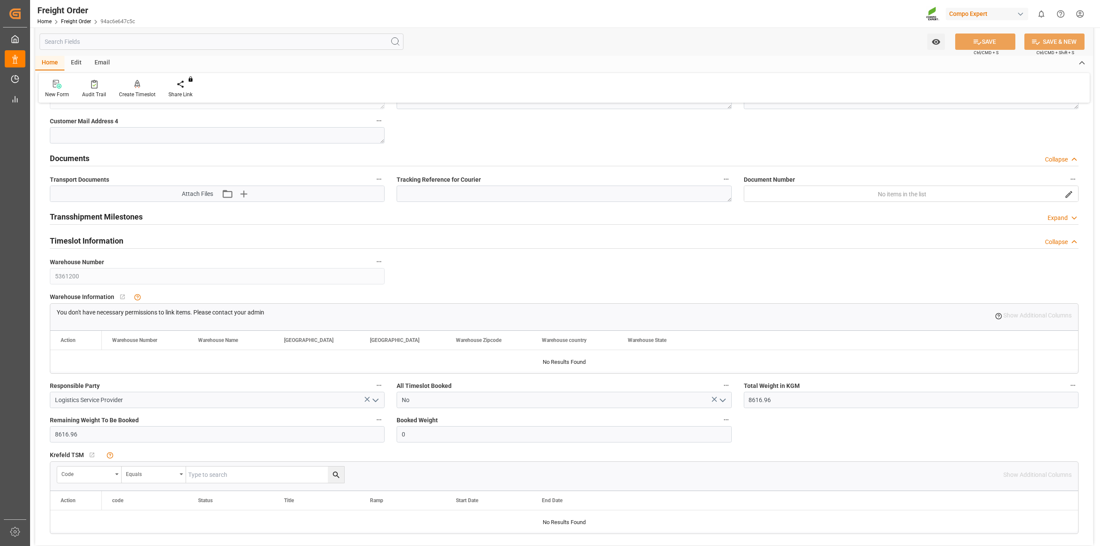
click at [79, 220] on h2 "Transshipment Milestones" at bounding box center [96, 217] width 93 height 12
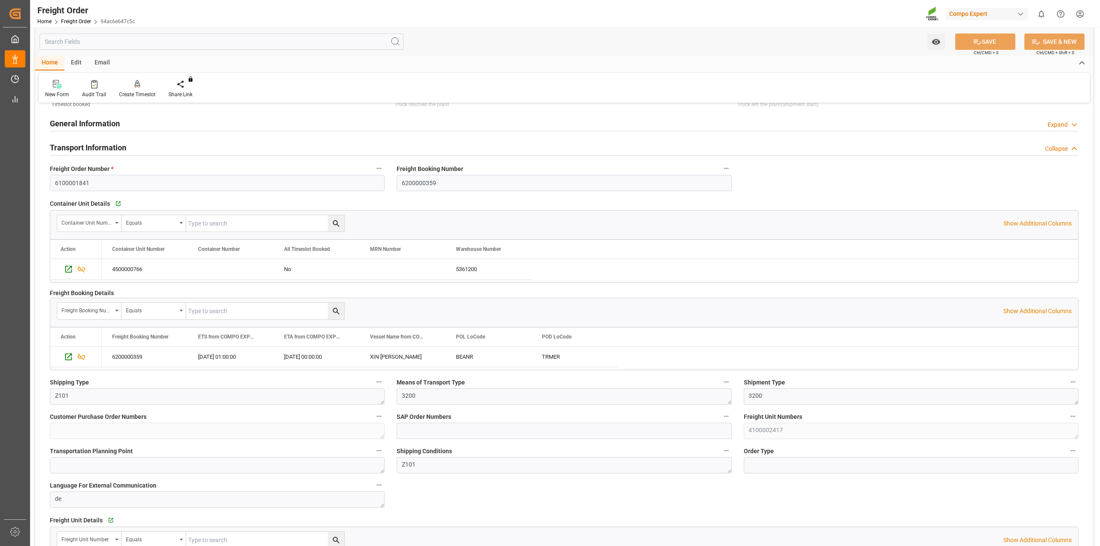
scroll to position [0, 0]
